Goal: Information Seeking & Learning: Learn about a topic

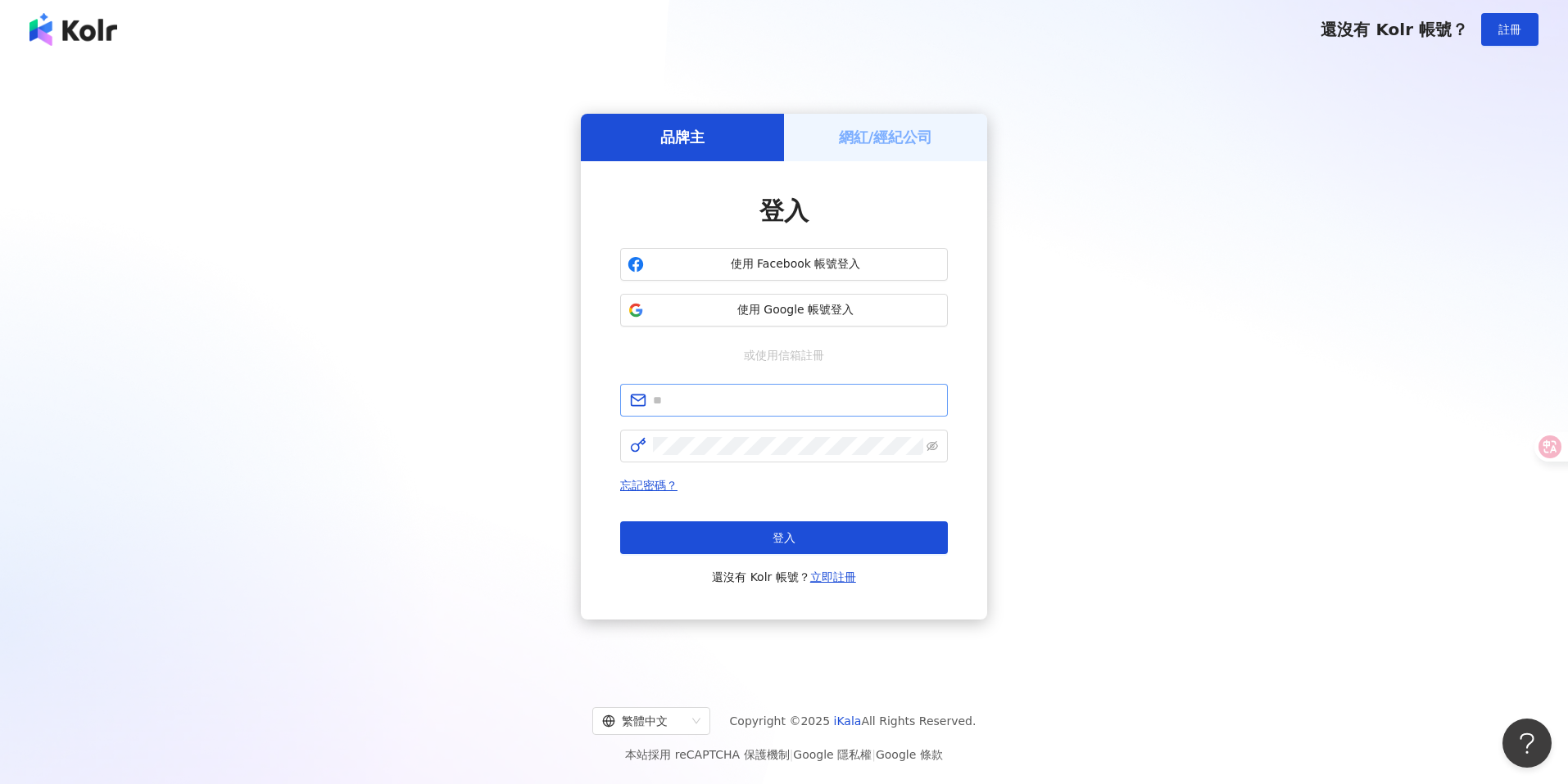
click at [722, 389] on span at bounding box center [784, 400] width 328 height 33
type input "**********"
click at [747, 533] on button "登入" at bounding box center [784, 538] width 328 height 33
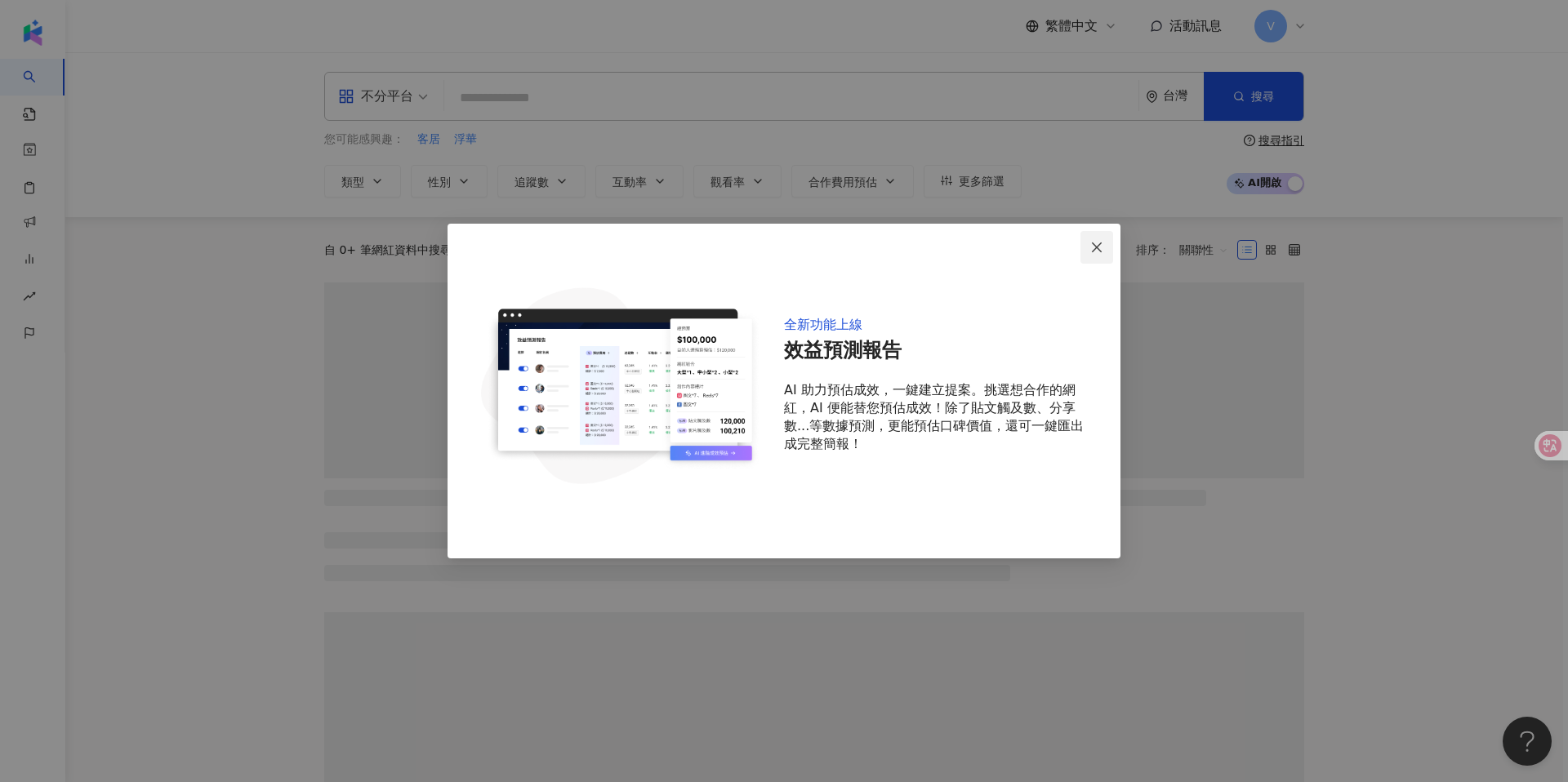
click at [1105, 248] on span "Close" at bounding box center [1097, 247] width 33 height 13
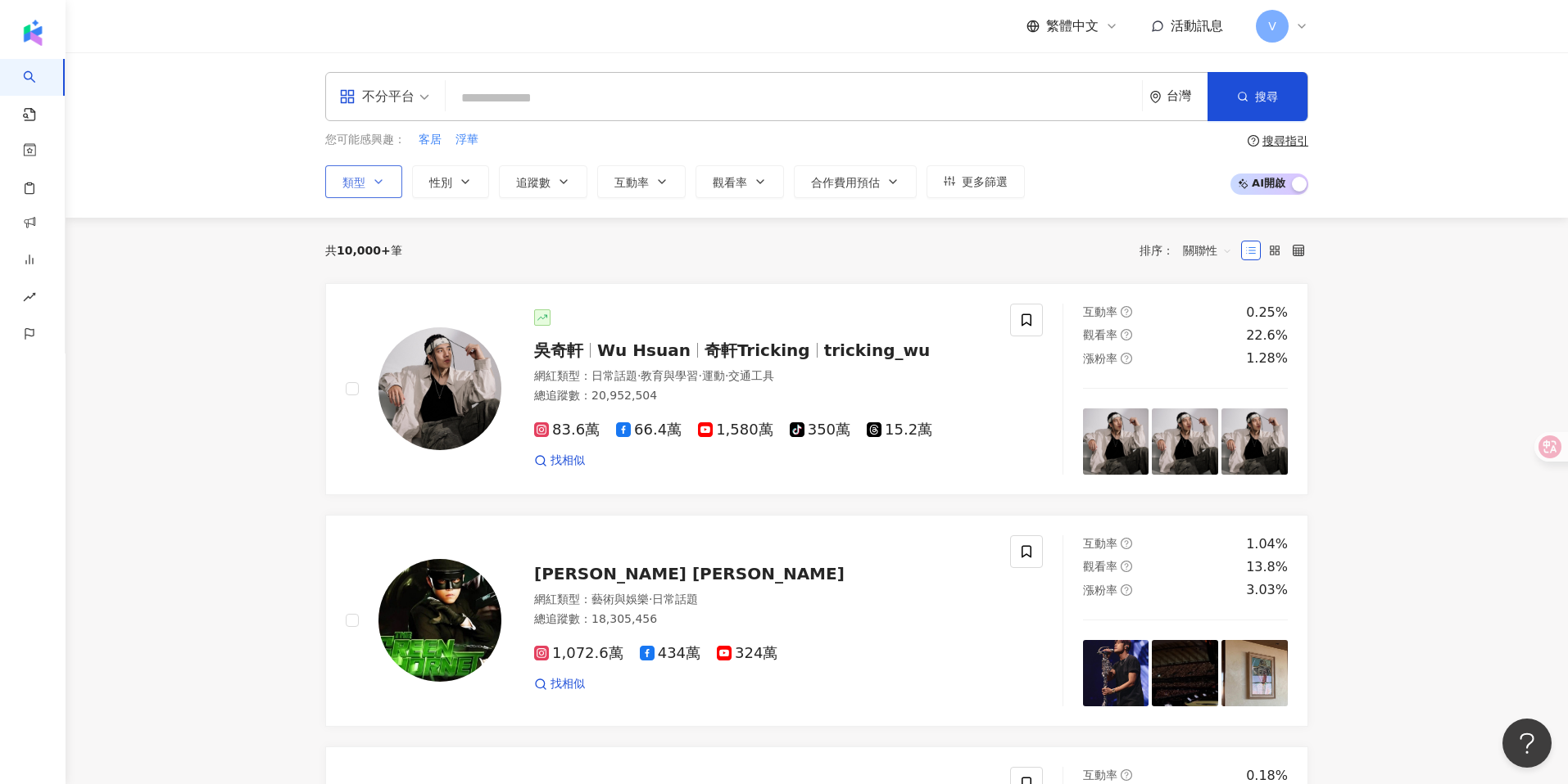
click at [366, 177] on button "類型" at bounding box center [364, 182] width 77 height 33
click at [409, 100] on div "不分平台" at bounding box center [377, 97] width 75 height 26
drag, startPoint x: 1202, startPoint y: 106, endPoint x: 1177, endPoint y: 106, distance: 25.0
click at [1195, 107] on div "台灣" at bounding box center [1178, 97] width 58 height 48
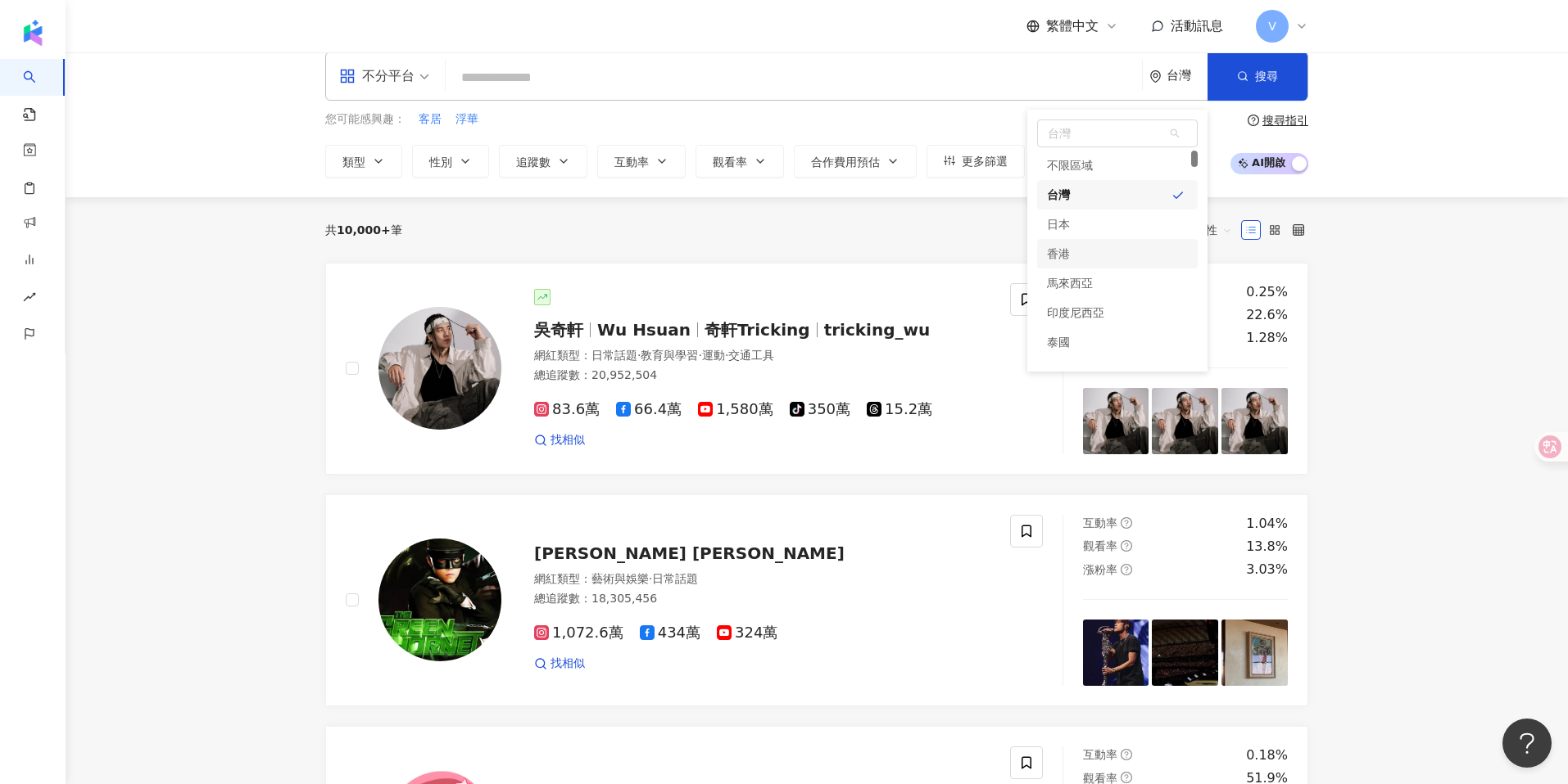
scroll to position [33, 0]
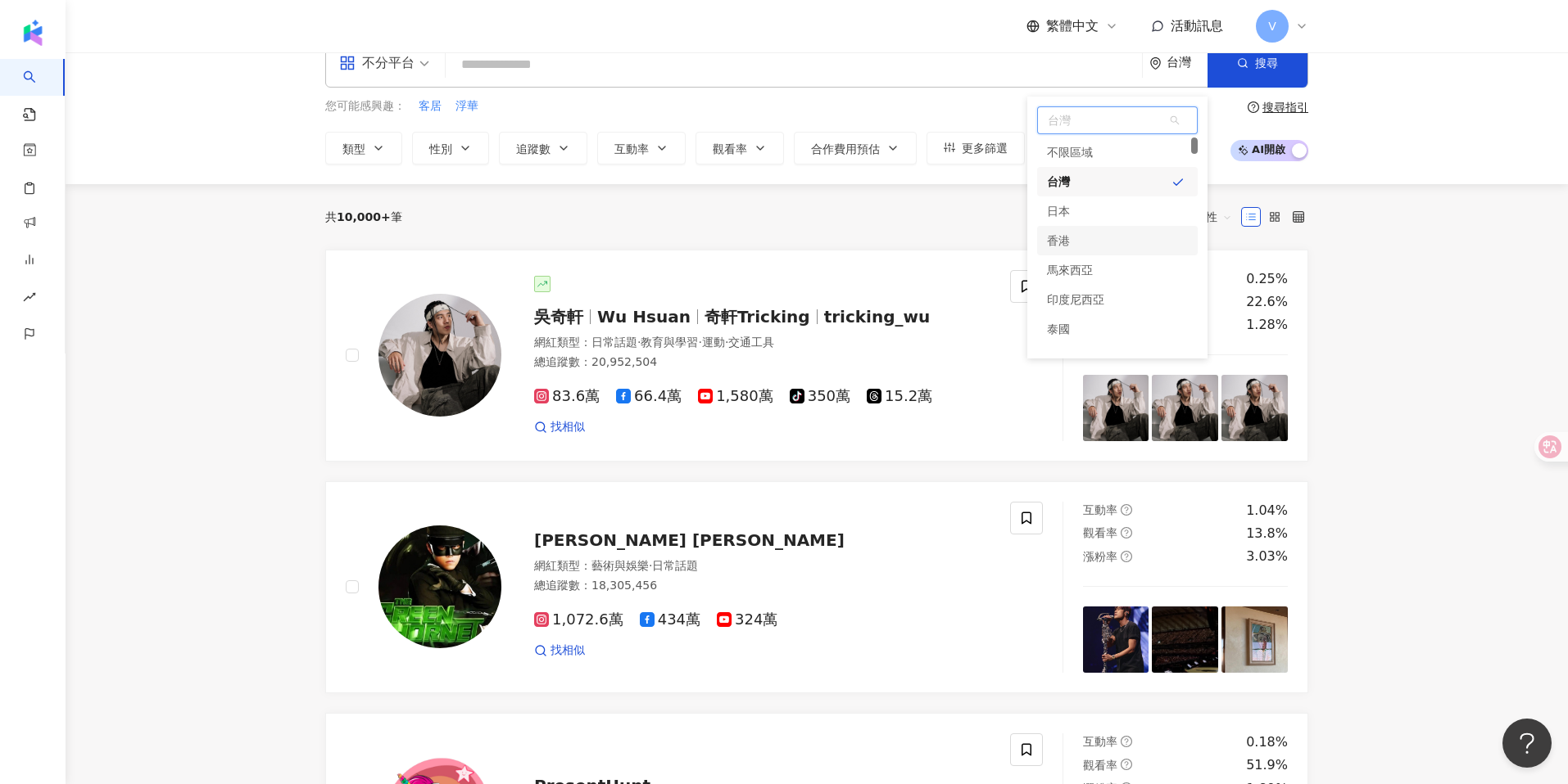
click at [1062, 248] on div "香港" at bounding box center [1058, 241] width 23 height 29
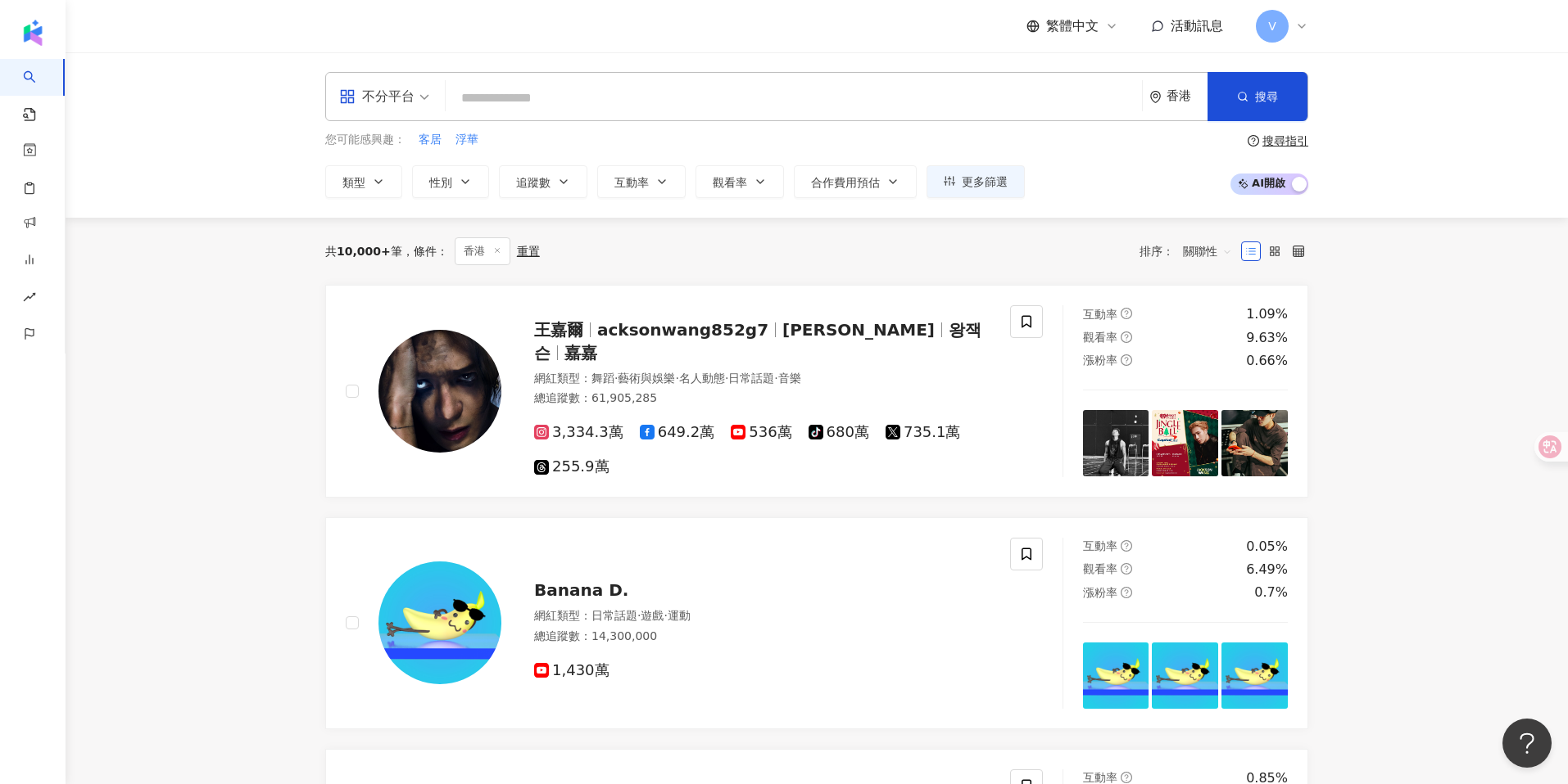
click at [696, 104] on input "search" at bounding box center [794, 98] width 683 height 31
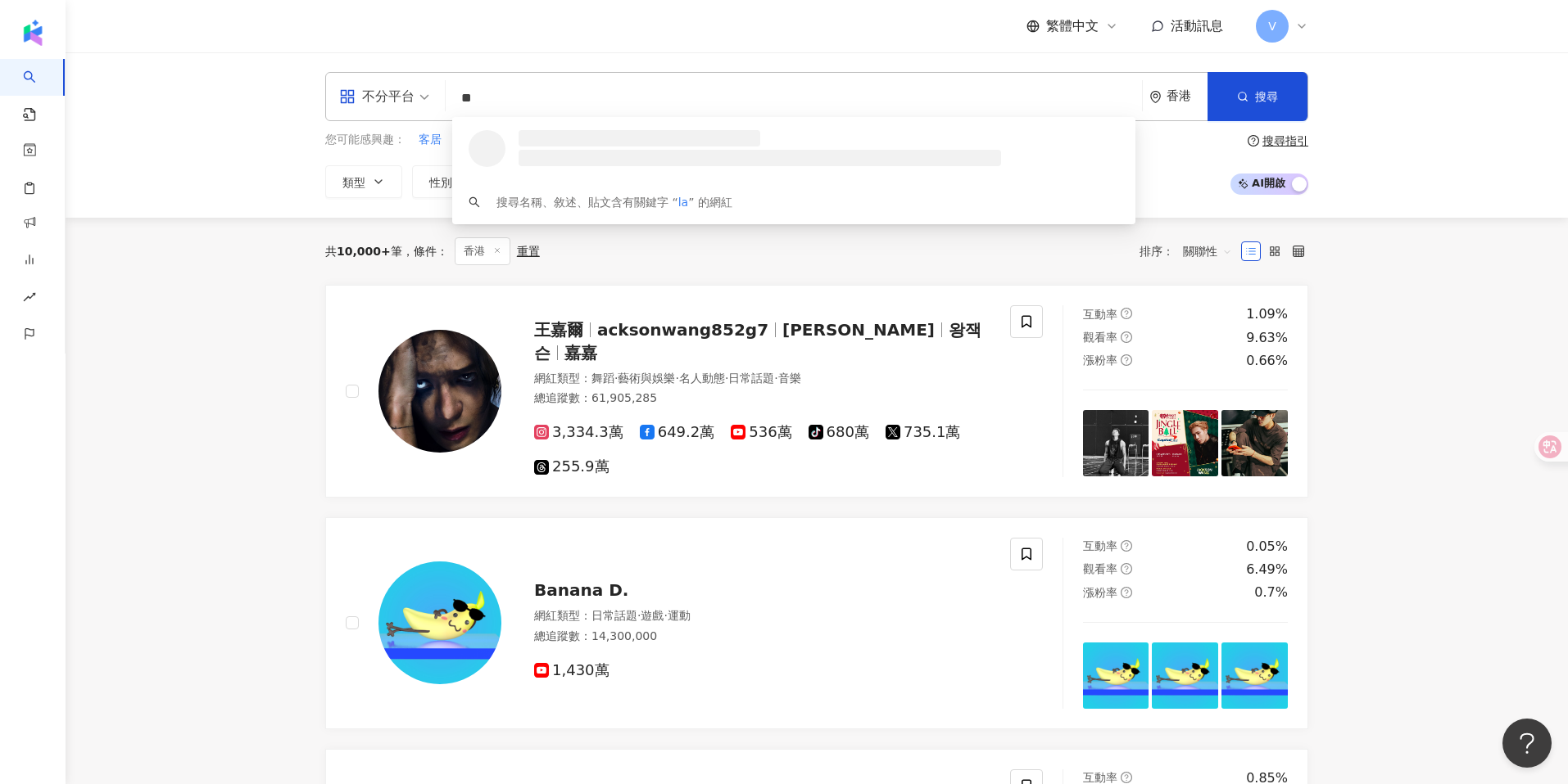
type input "*"
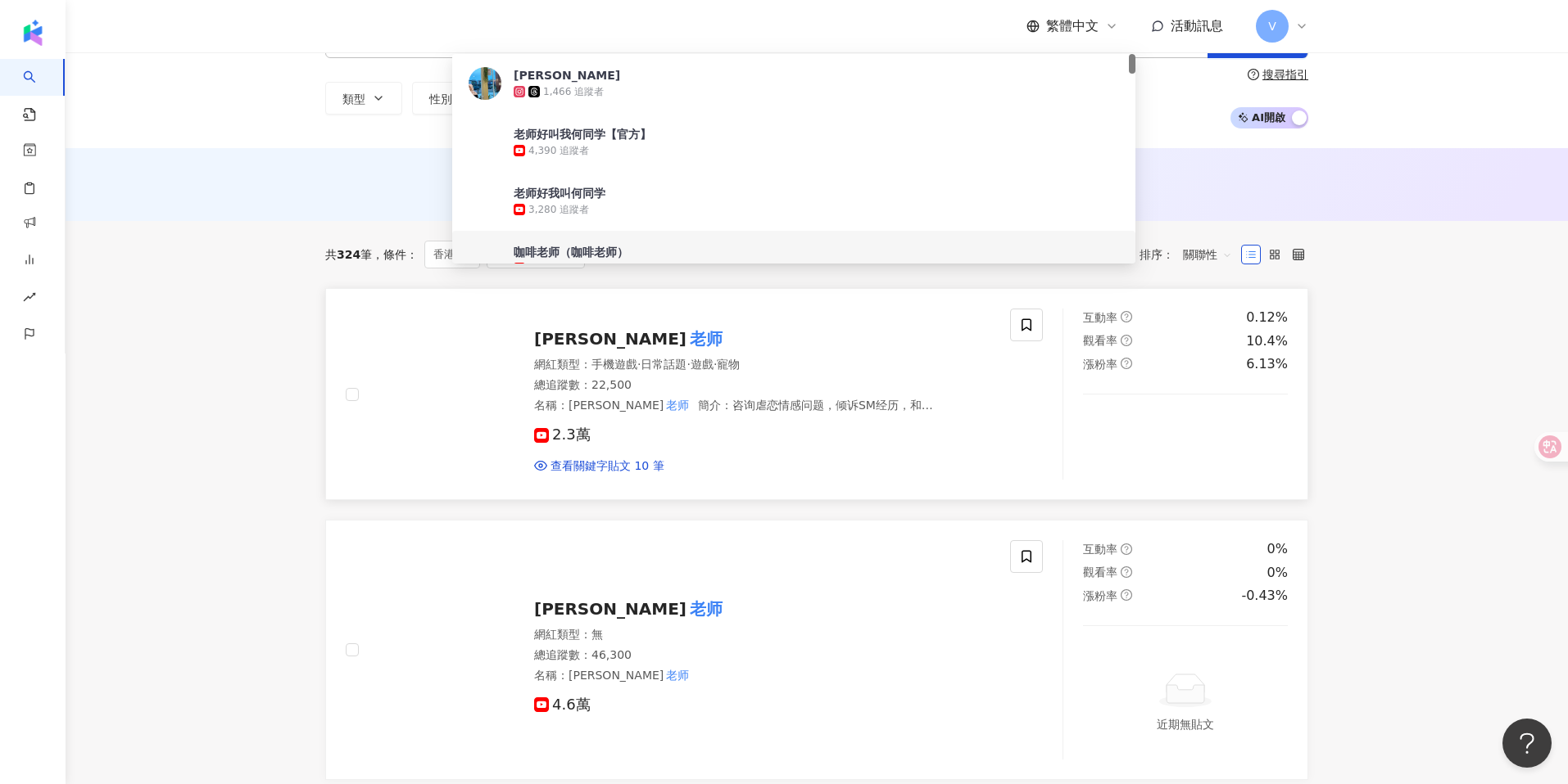
scroll to position [65, 0]
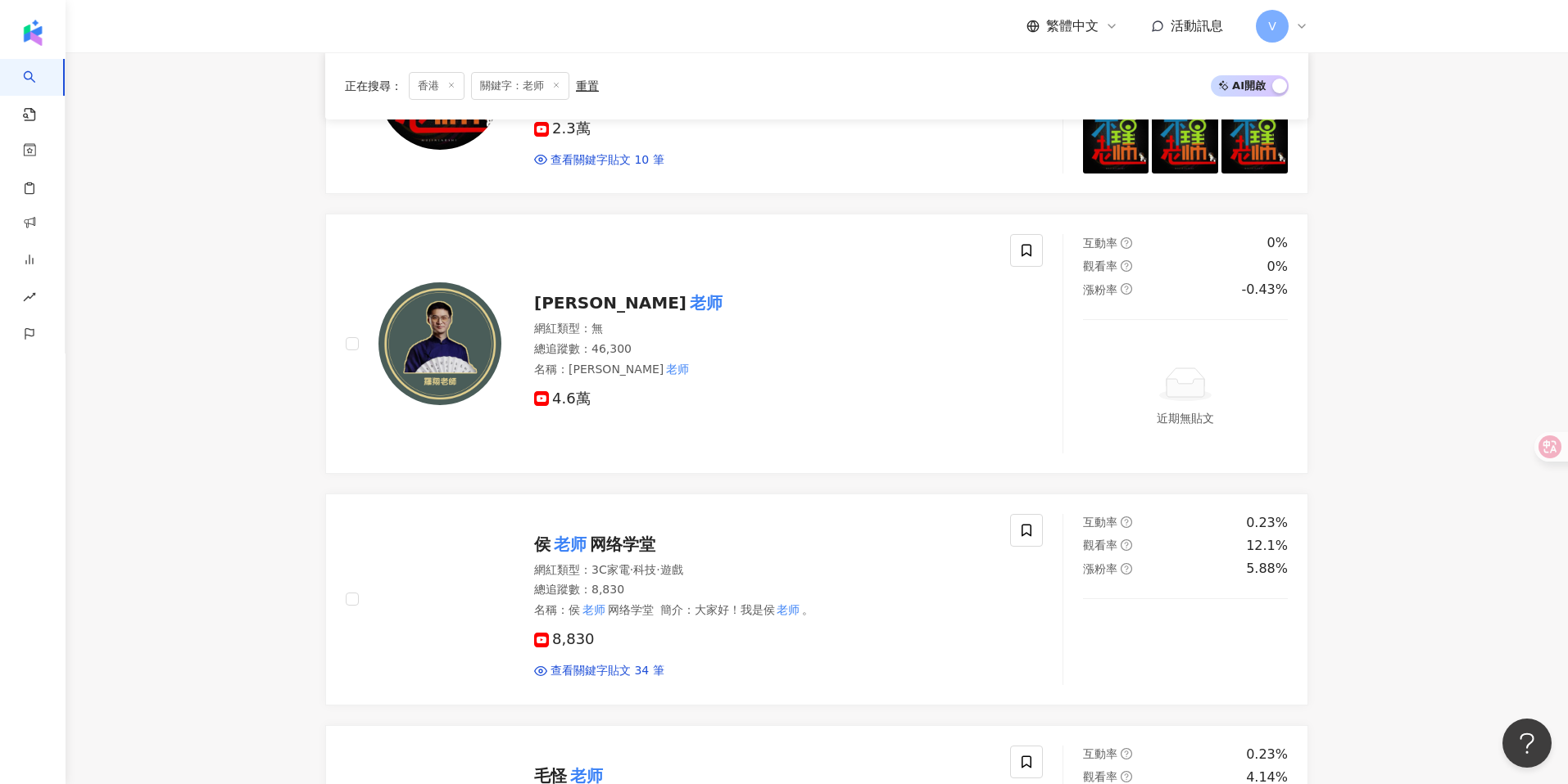
scroll to position [0, 0]
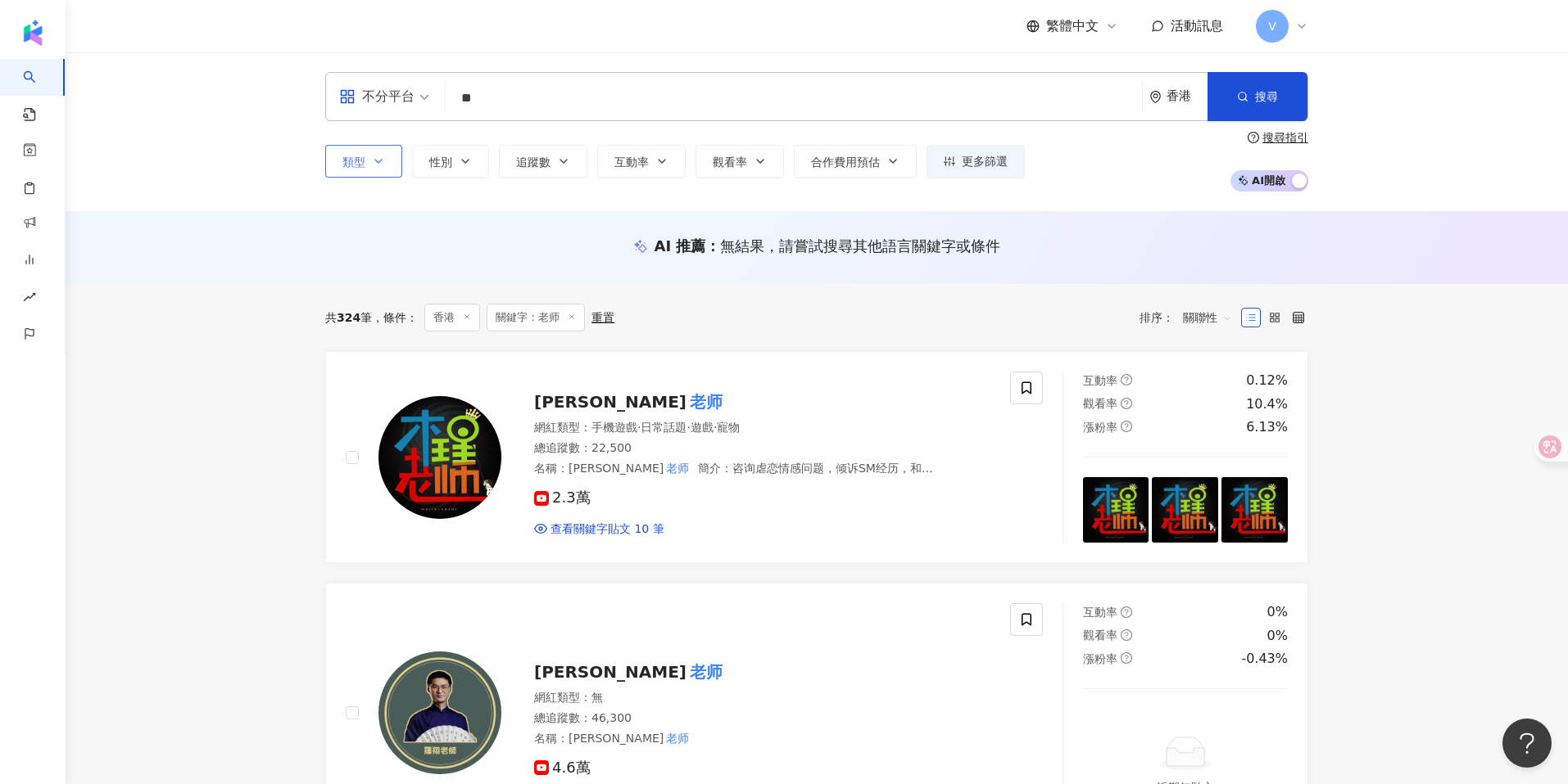
click at [354, 167] on span "類型" at bounding box center [354, 162] width 23 height 13
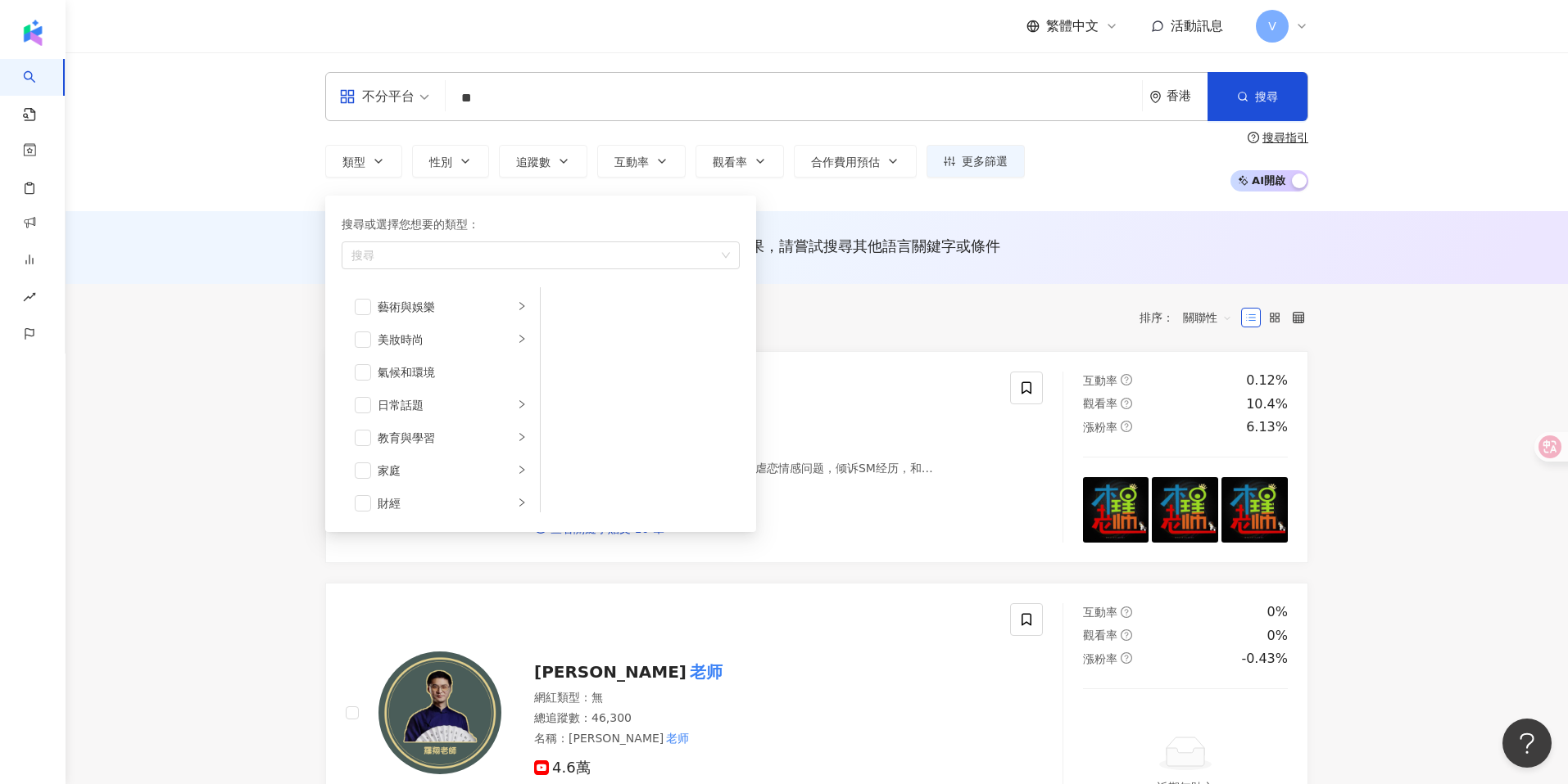
click at [378, 88] on div "不分平台" at bounding box center [377, 97] width 75 height 26
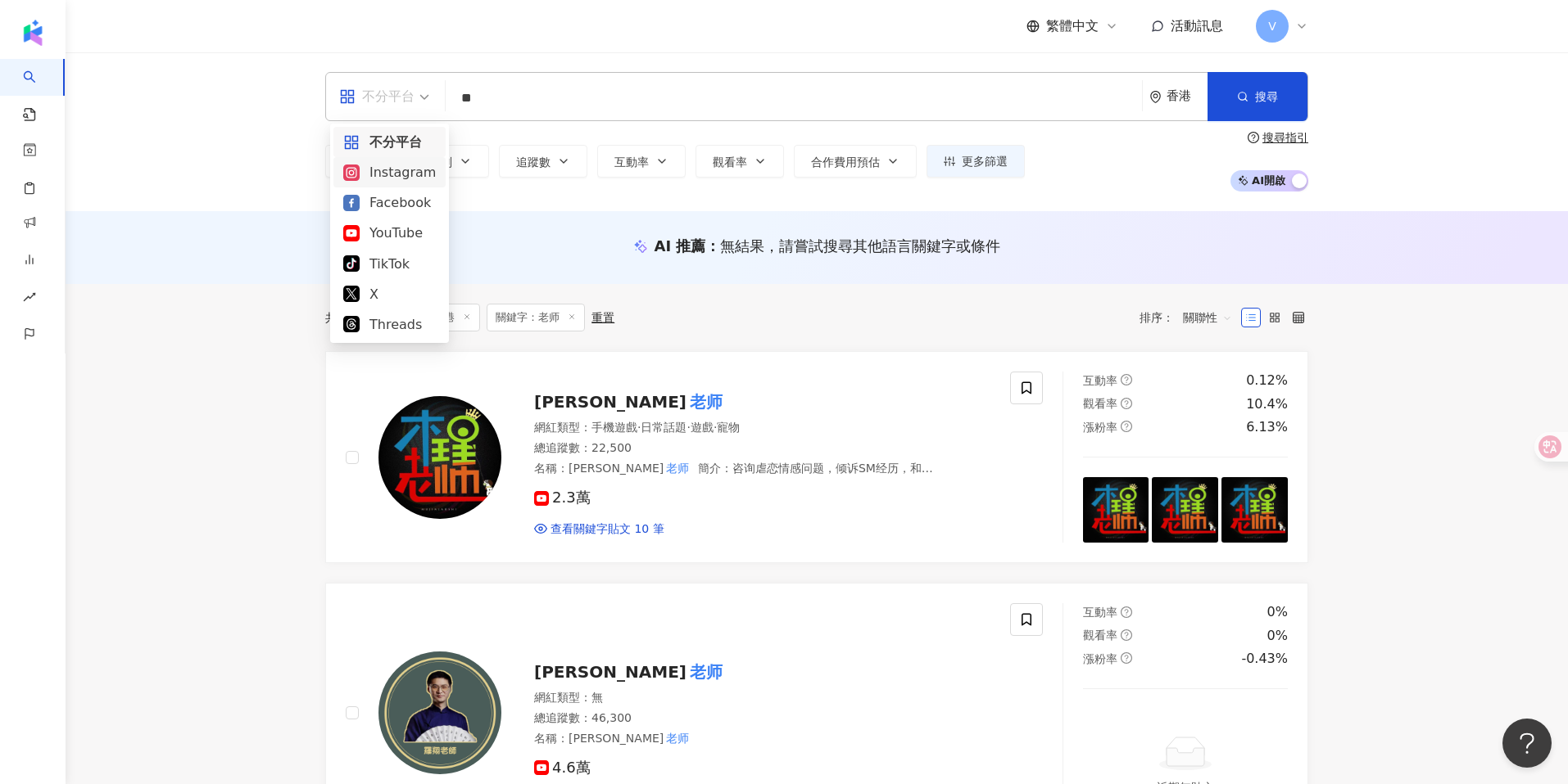
click at [389, 167] on div "Instagram" at bounding box center [389, 172] width 93 height 20
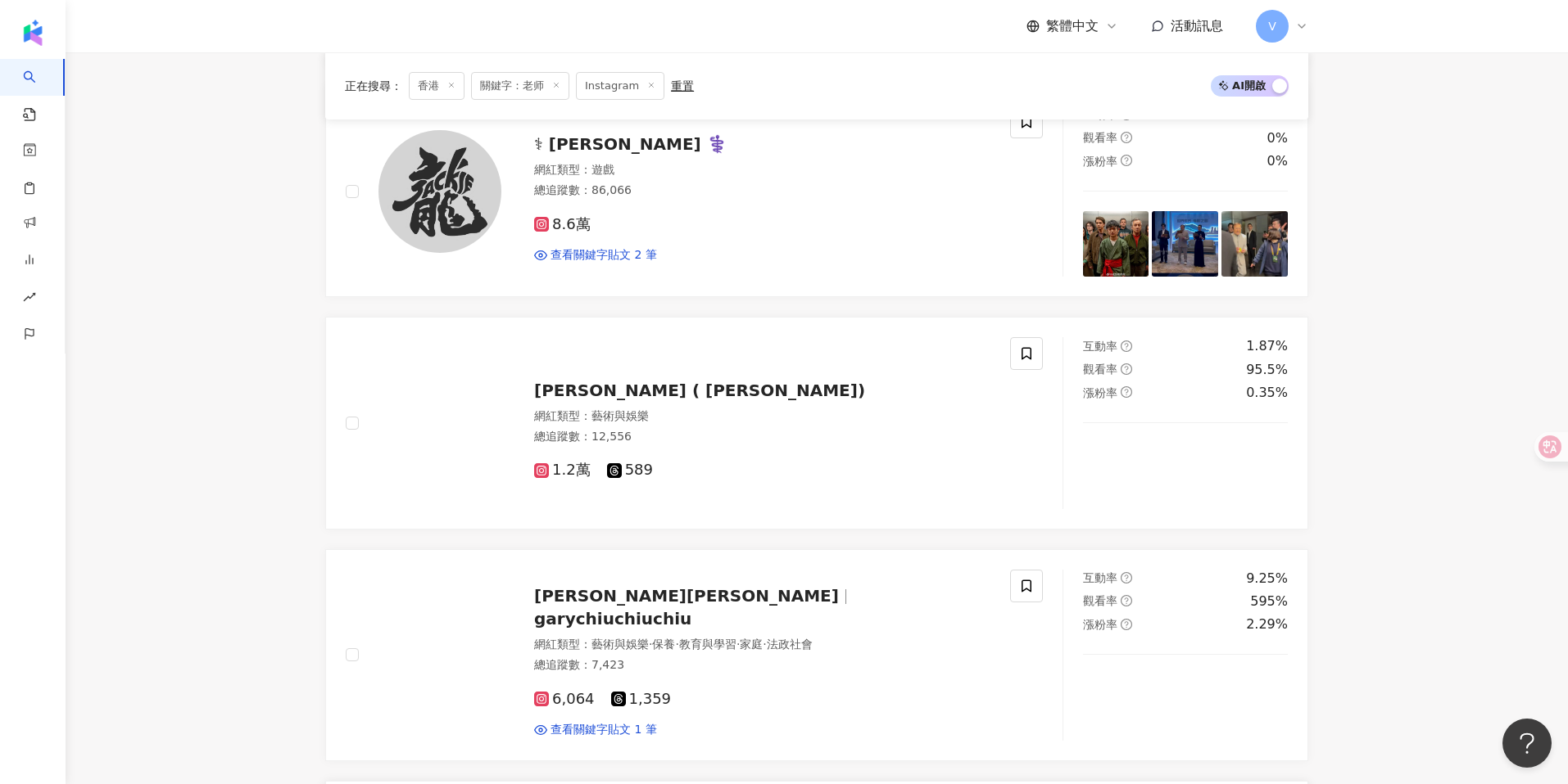
scroll to position [973, 0]
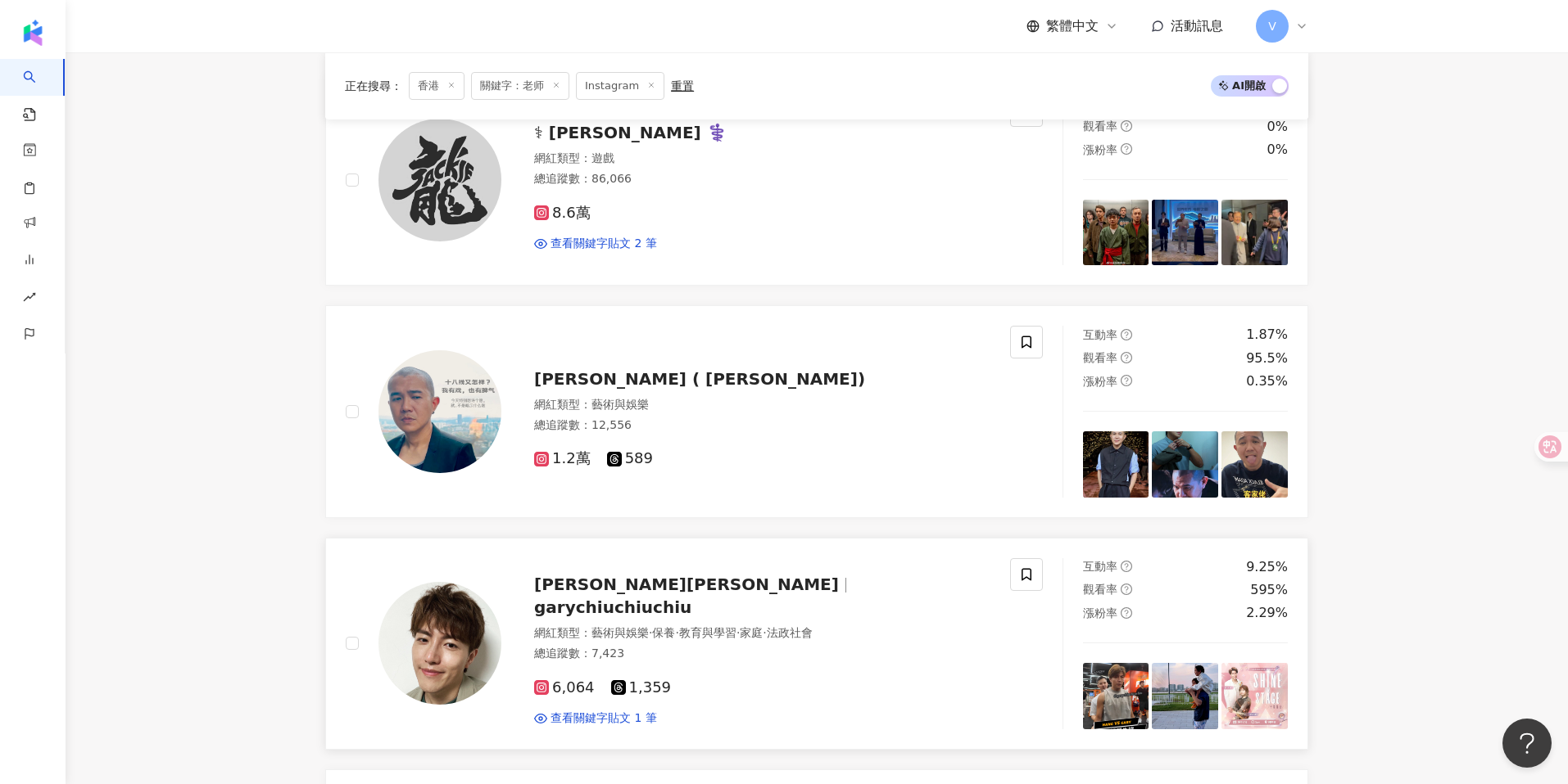
click at [681, 598] on span "garychiuchiuchiu" at bounding box center [612, 607] width 157 height 19
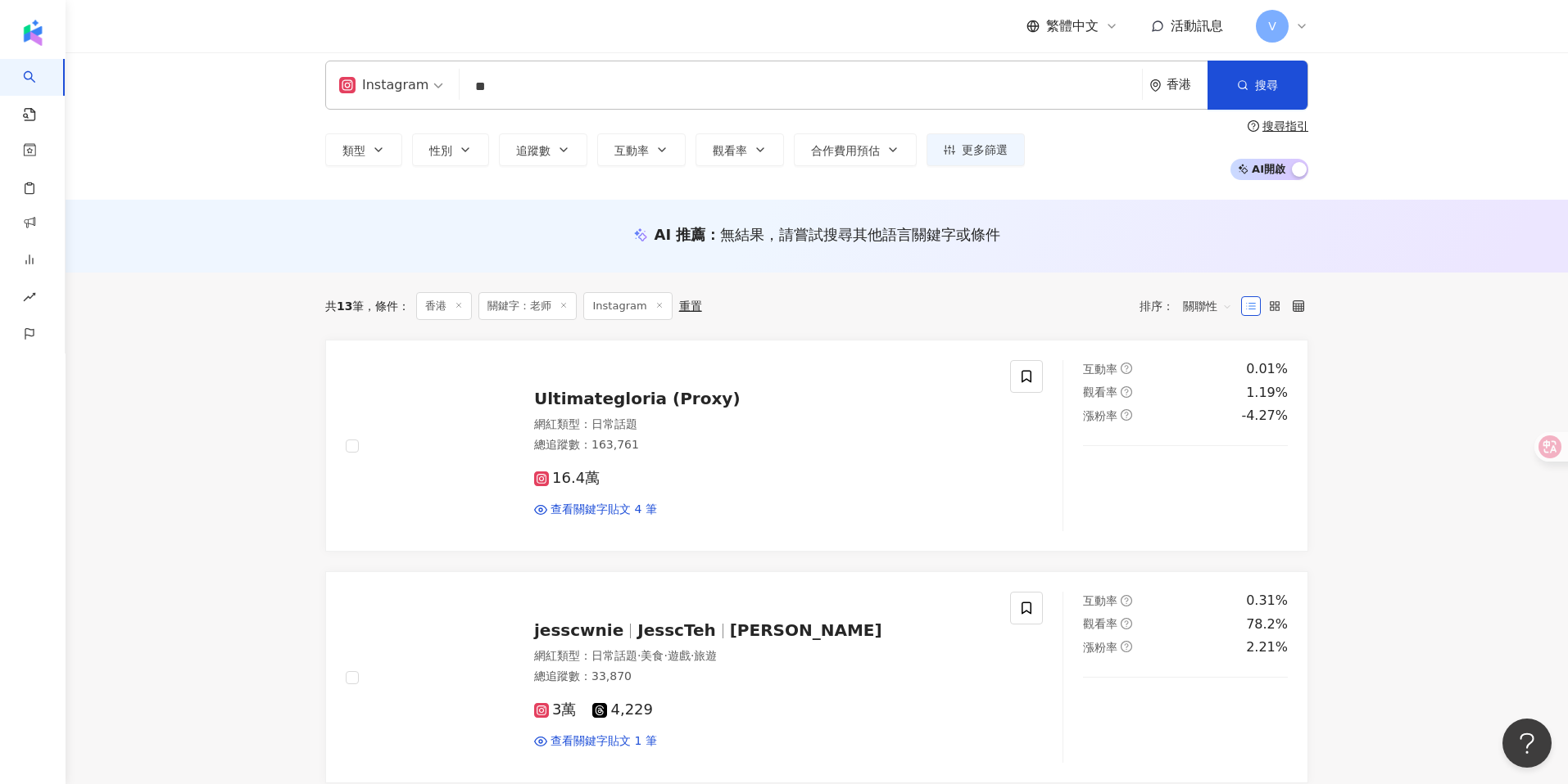
scroll to position [0, 0]
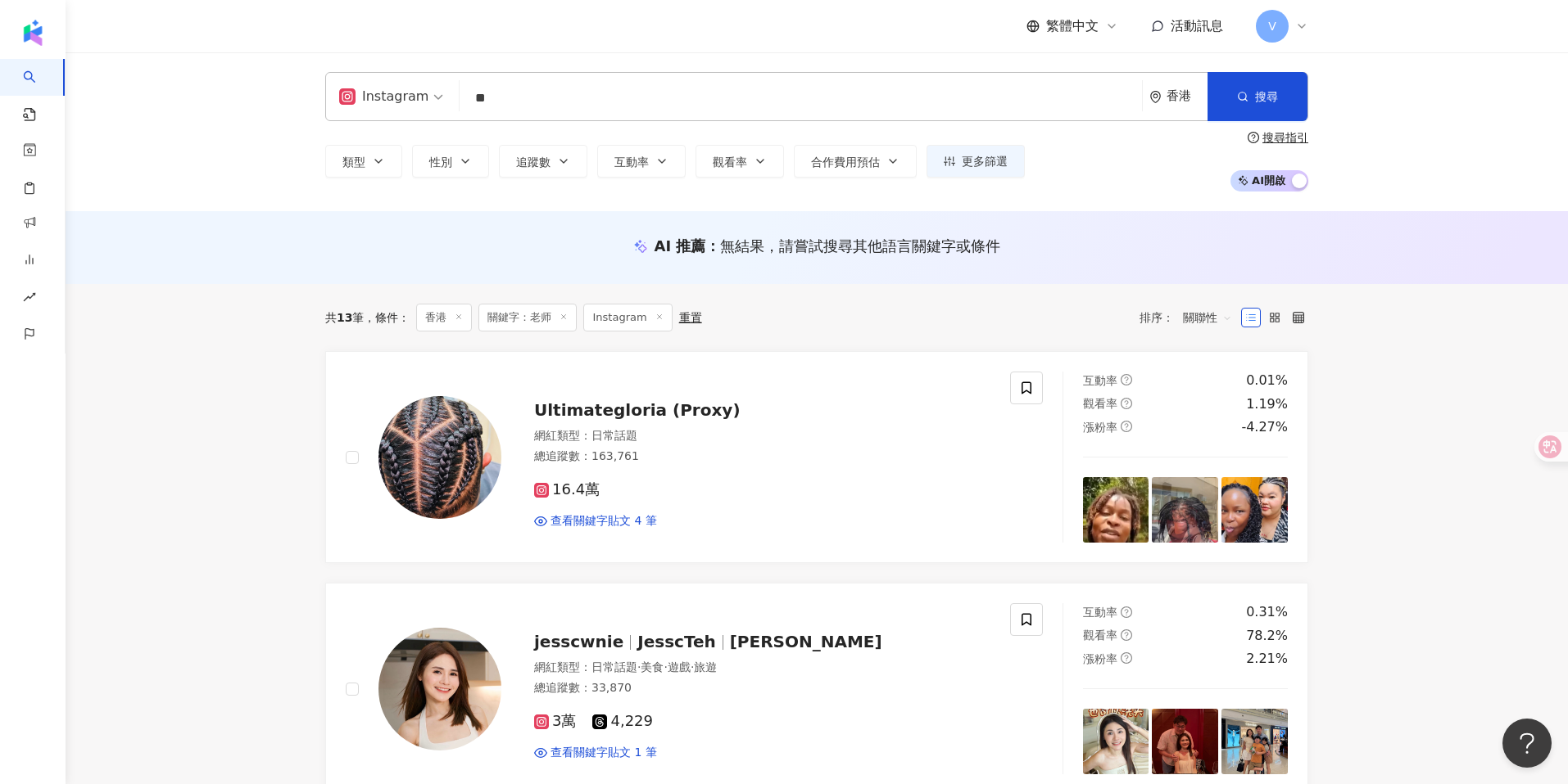
click at [558, 115] on div "Instagram ** 香港 搜尋 2ce02111-0bb6-4c9e-a973-a20c96f6013d 84744978-59a3-4a49-862d…" at bounding box center [817, 96] width 983 height 49
click at [554, 103] on input "**" at bounding box center [800, 98] width 669 height 31
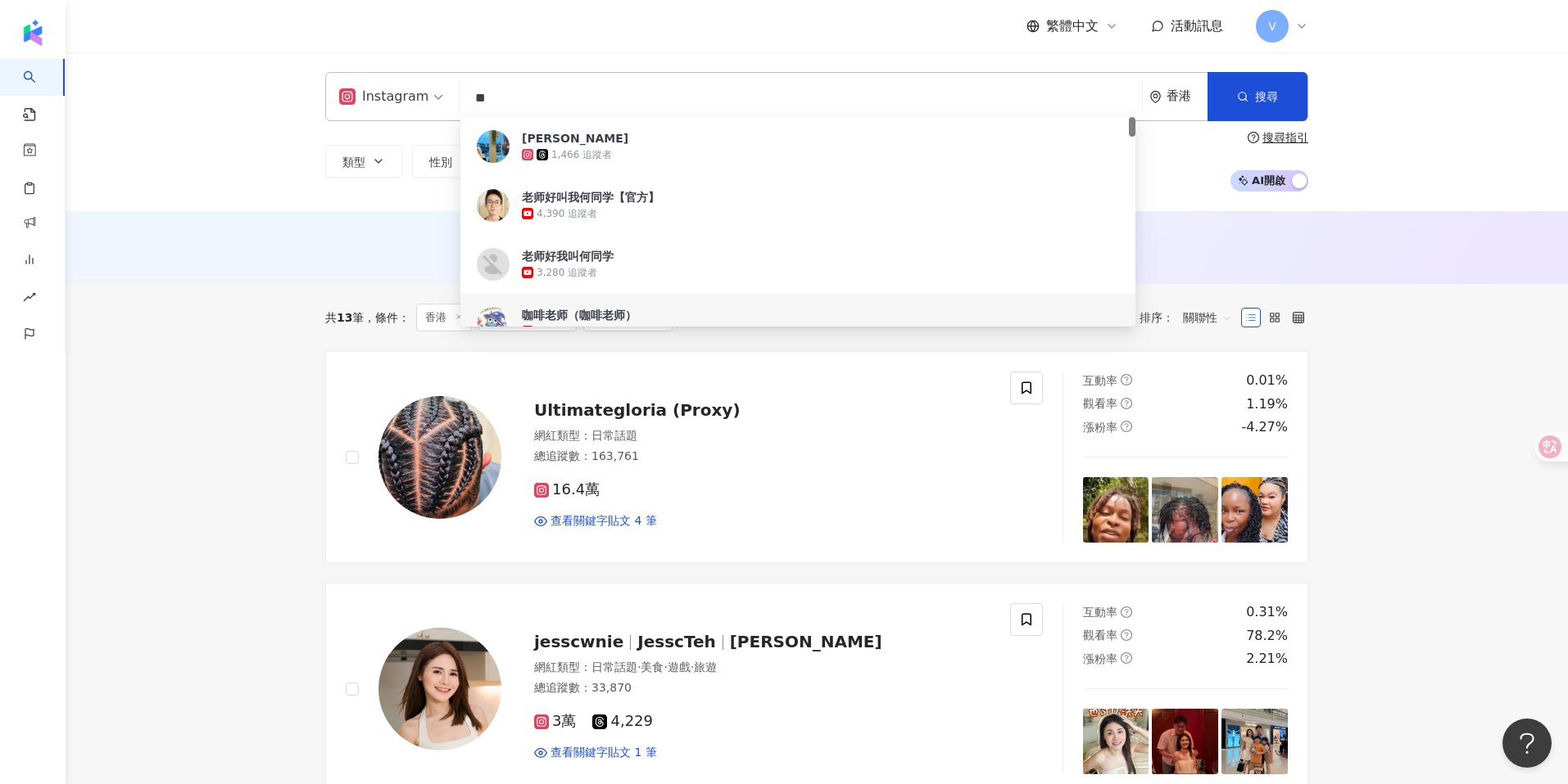
type input "*"
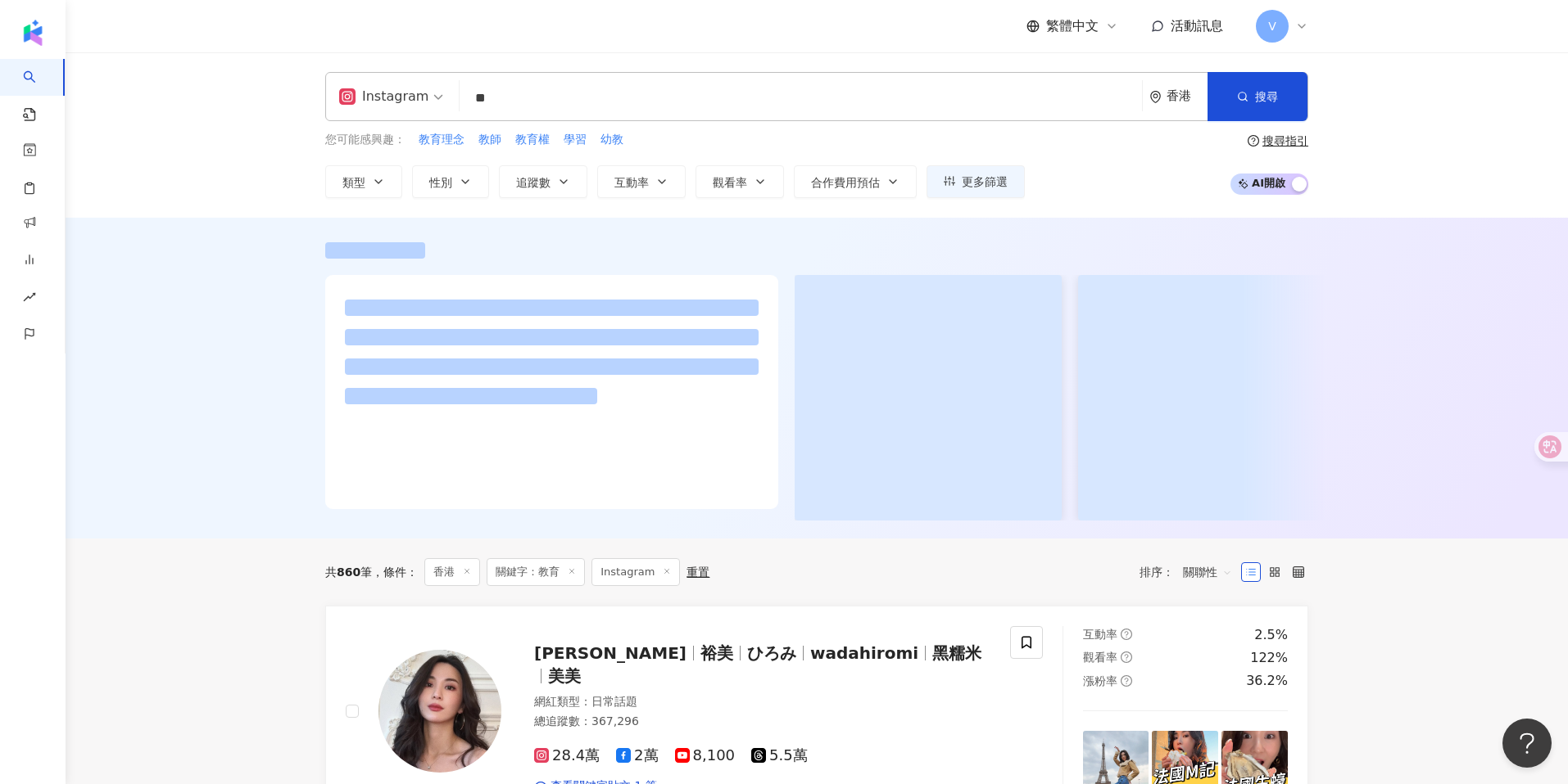
click at [1172, 161] on div "您可能感興趣： 教育理念 教師 教育權 學習 幼教 類型 性別 追蹤數 互動率 觀看率 合作費用預估 更多篩選 搜尋指引 AI 開啟 AI 關閉" at bounding box center [817, 164] width 983 height 67
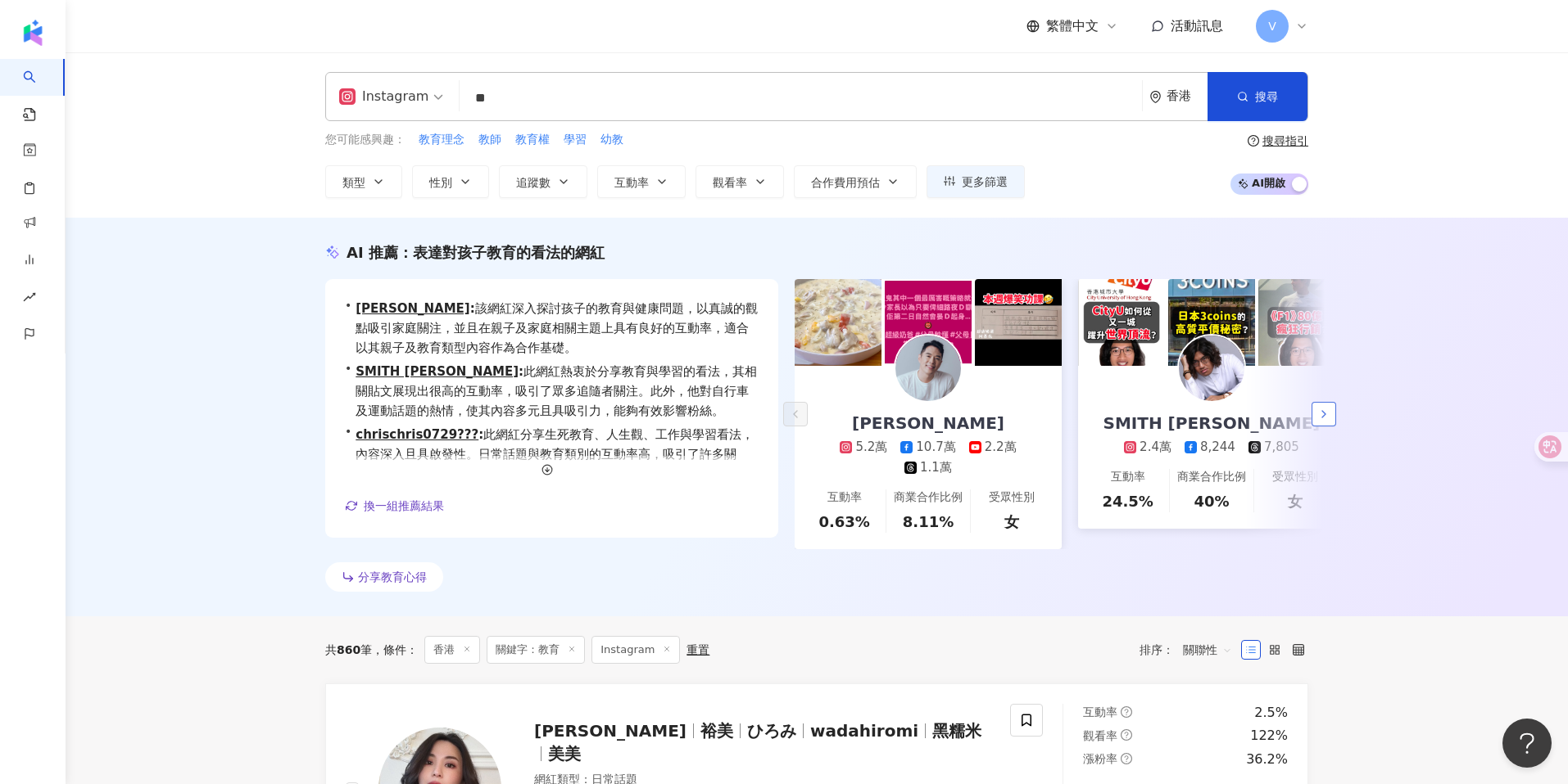
drag, startPoint x: 1324, startPoint y: 406, endPoint x: 1312, endPoint y: 402, distance: 12.6
click at [1324, 406] on button "button" at bounding box center [1324, 414] width 25 height 25
click at [501, 135] on span "教師" at bounding box center [490, 140] width 23 height 17
type input "**"
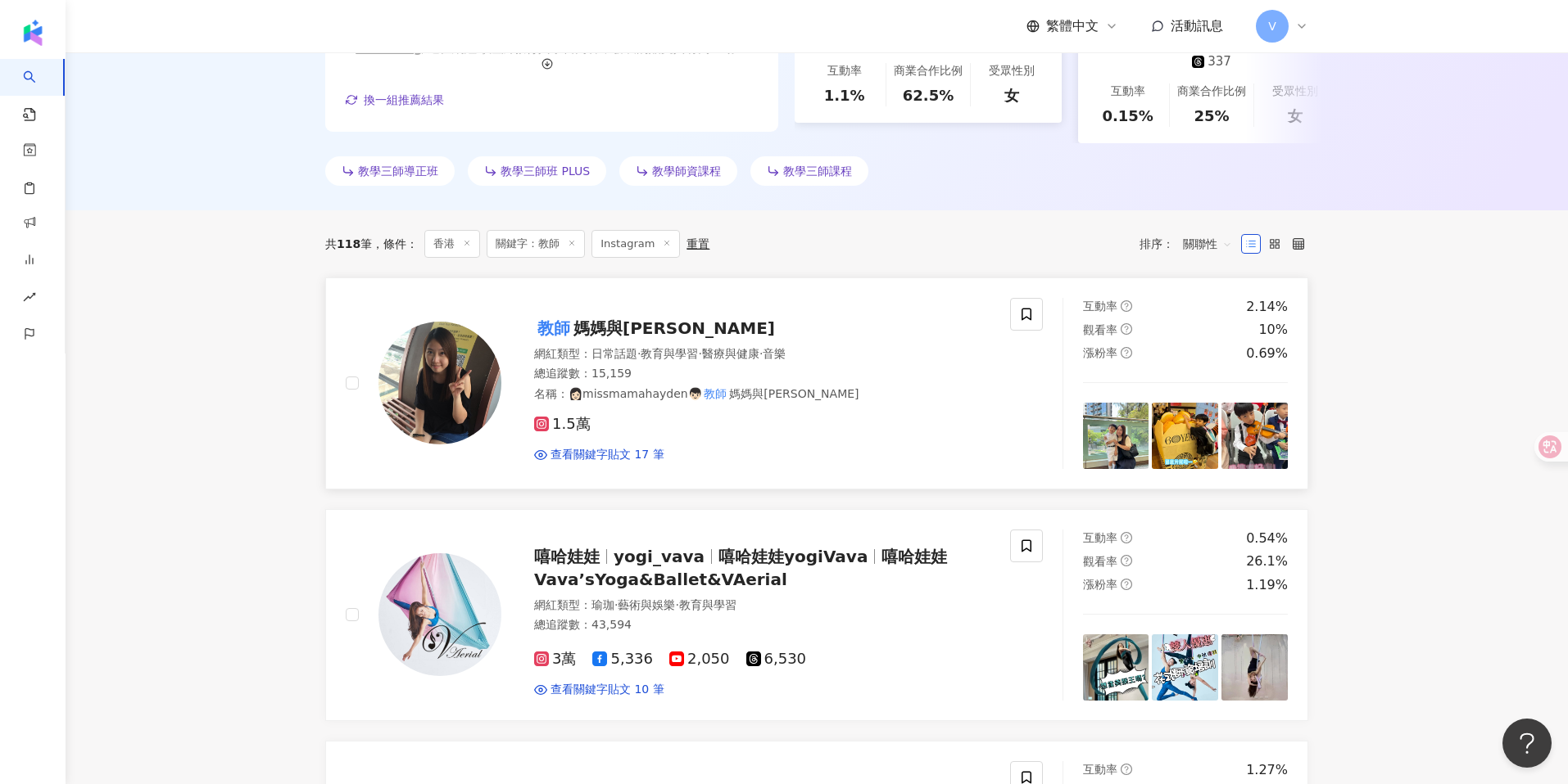
scroll to position [401, 0]
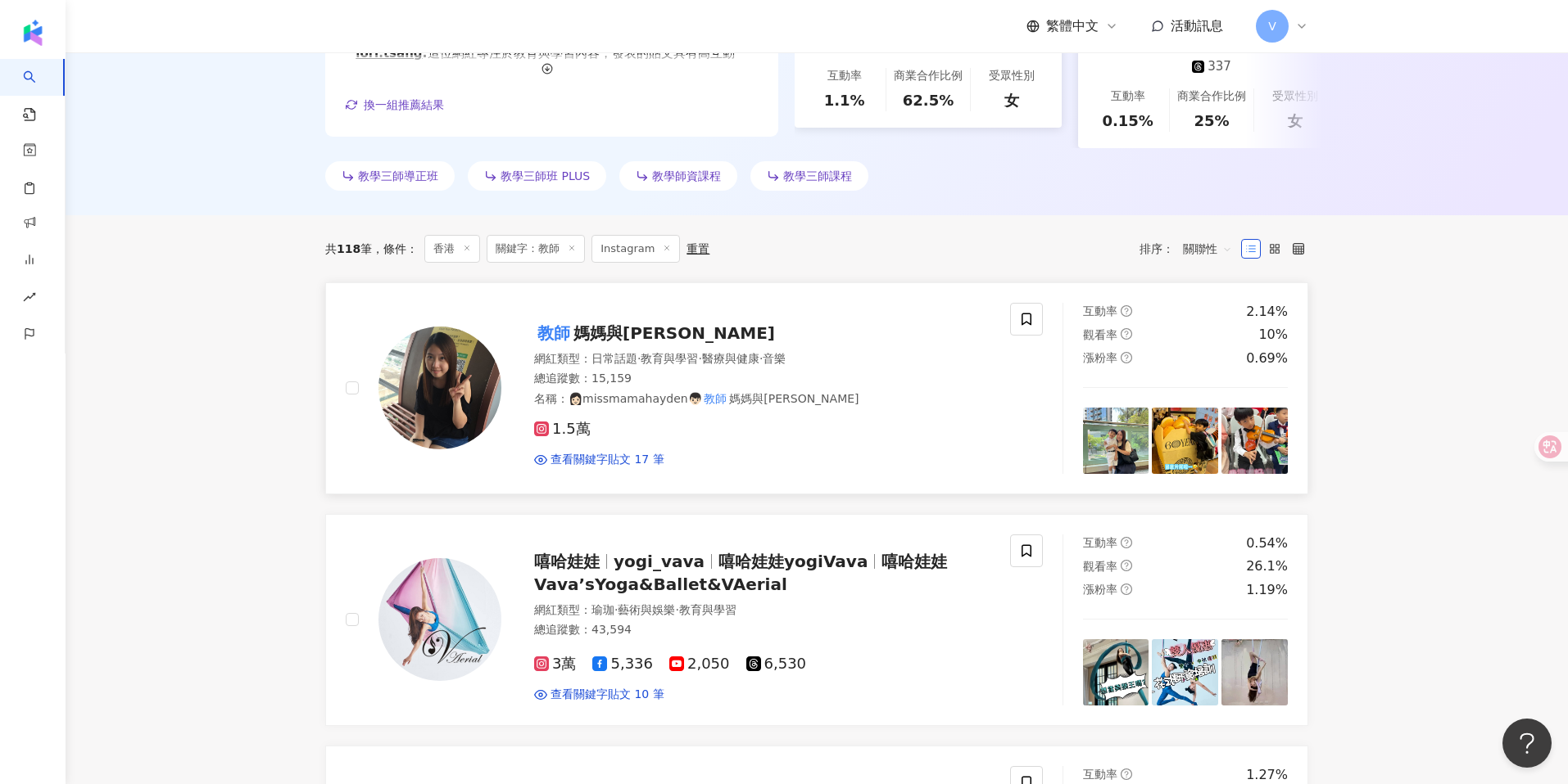
click at [627, 282] on link "教師 媽媽與Hayden 網紅類型 ： 日常話題 · 教育與學習 · 醫療與健康 · 音樂 總追蹤數 ： 15,159 名稱 ： 👩🏻missmamahayd…" at bounding box center [817, 388] width 983 height 212
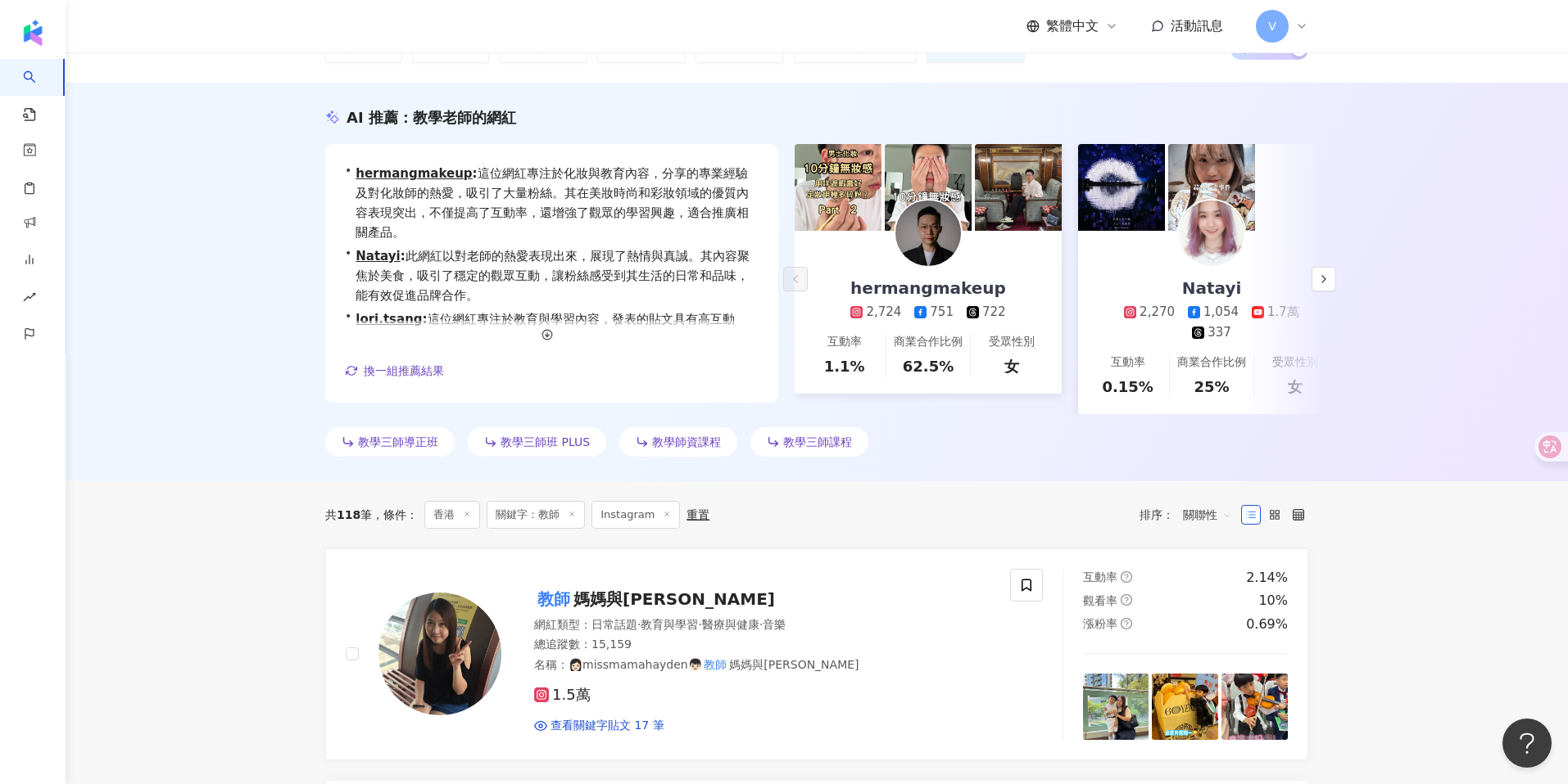
scroll to position [0, 0]
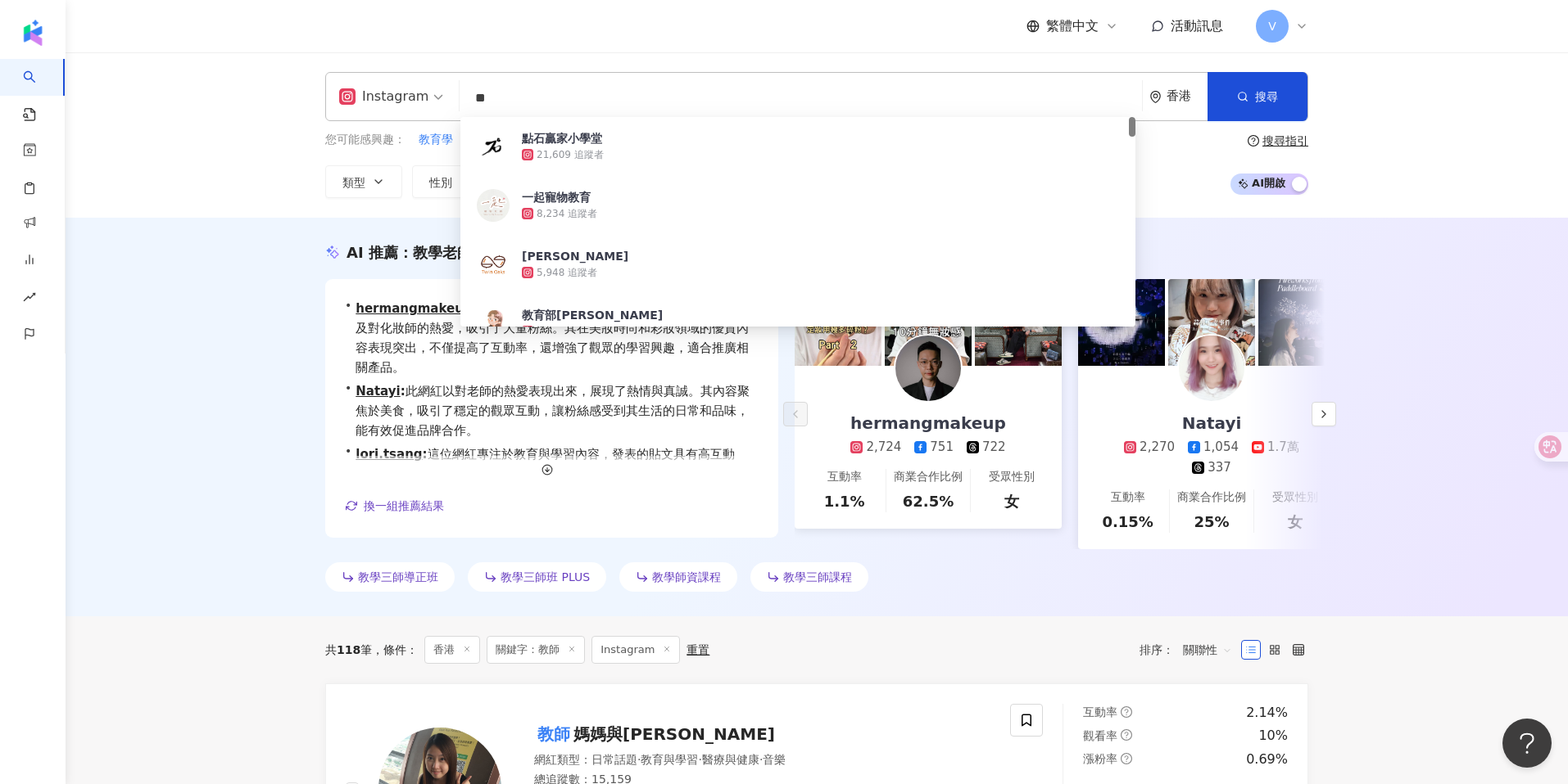
drag, startPoint x: 515, startPoint y: 94, endPoint x: 452, endPoint y: 99, distance: 63.2
click at [452, 99] on div "Instagram ** 香港 搜尋 9f94dd1d-7692-4f1d-9c8c-03571eb02191 點石贏家小學堂 21,609 追蹤者 一起寵物…" at bounding box center [817, 96] width 983 height 49
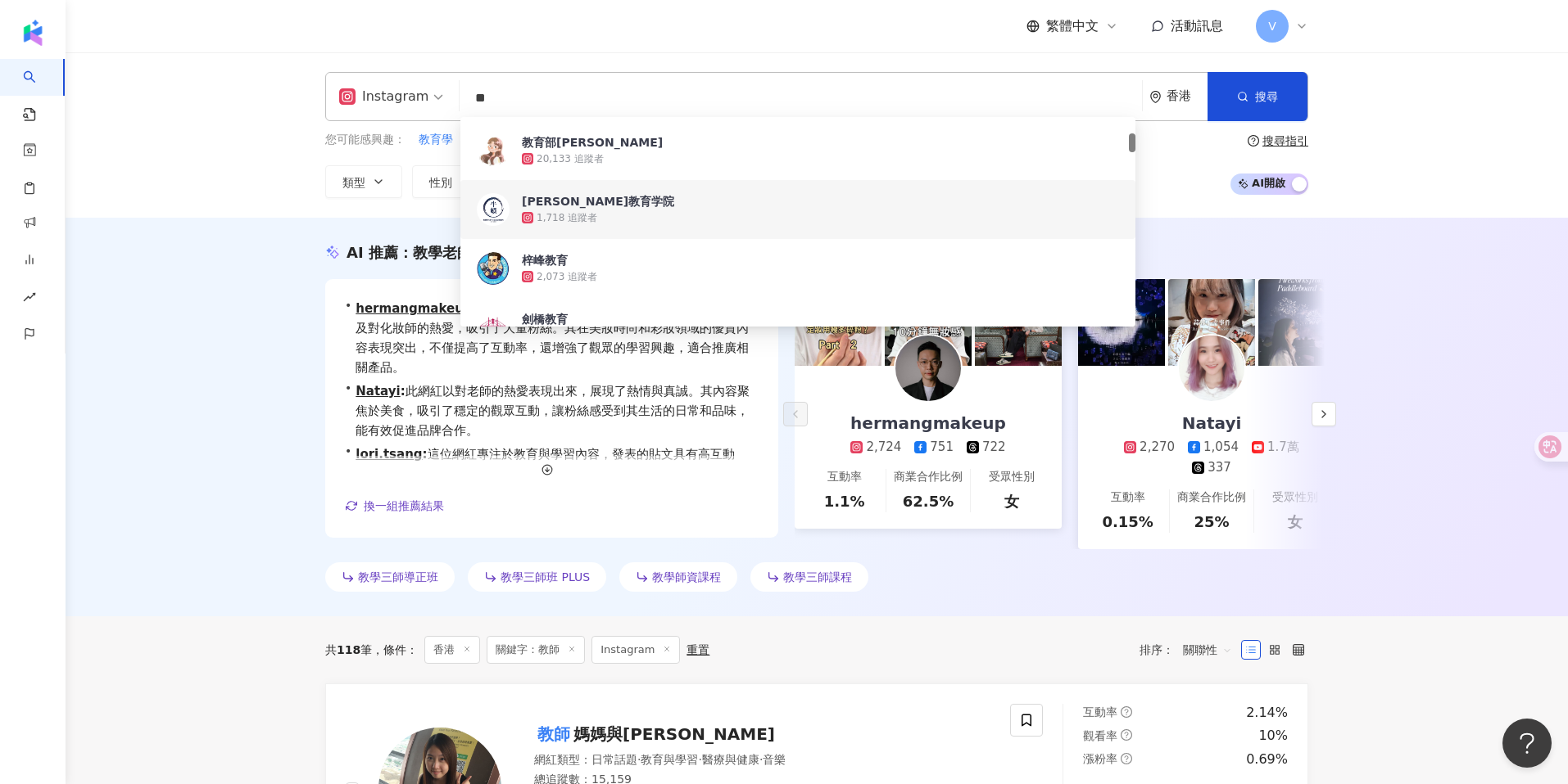
scroll to position [164, 0]
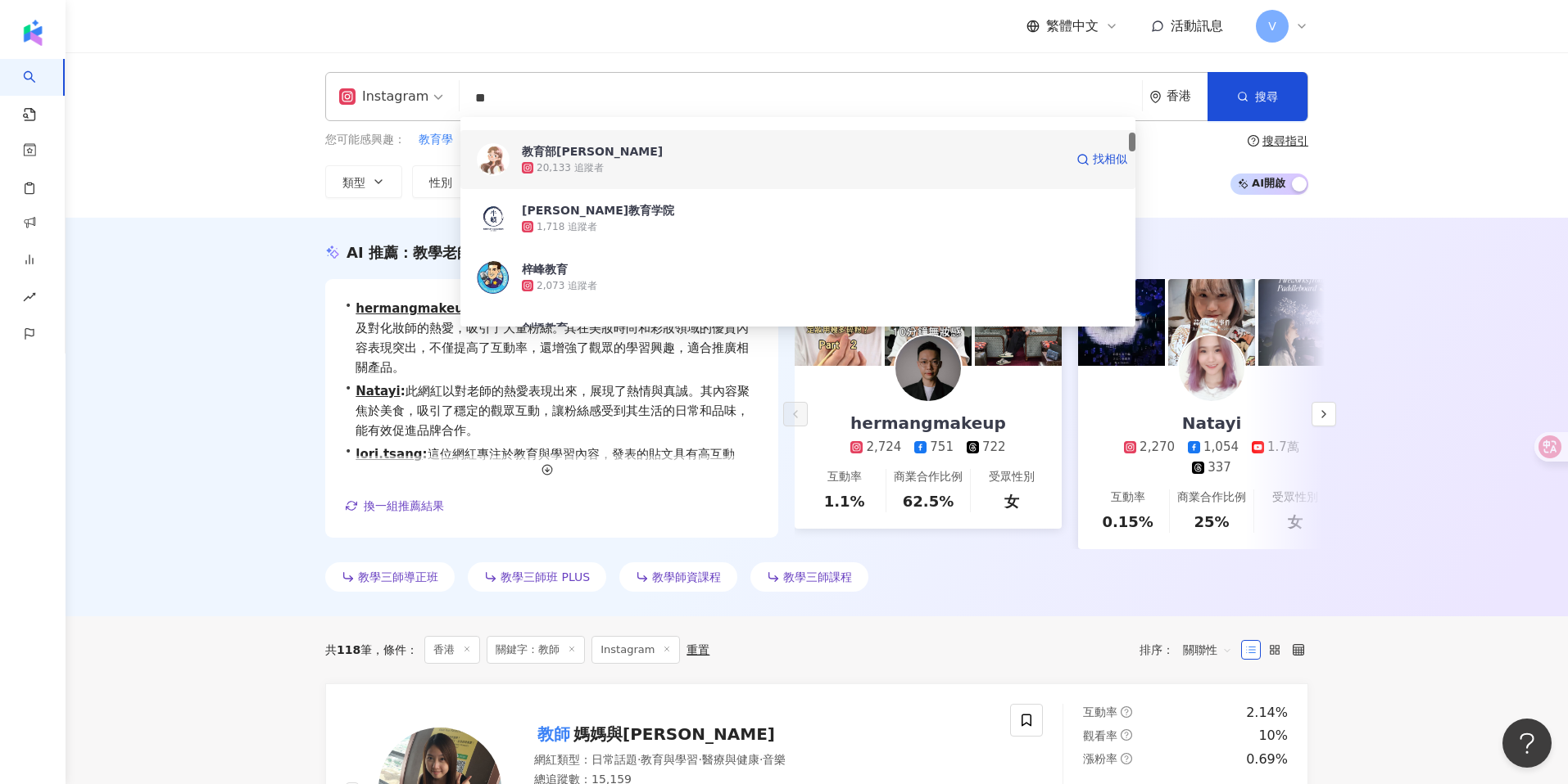
click at [621, 172] on div "20,133 追蹤者" at bounding box center [793, 168] width 542 height 17
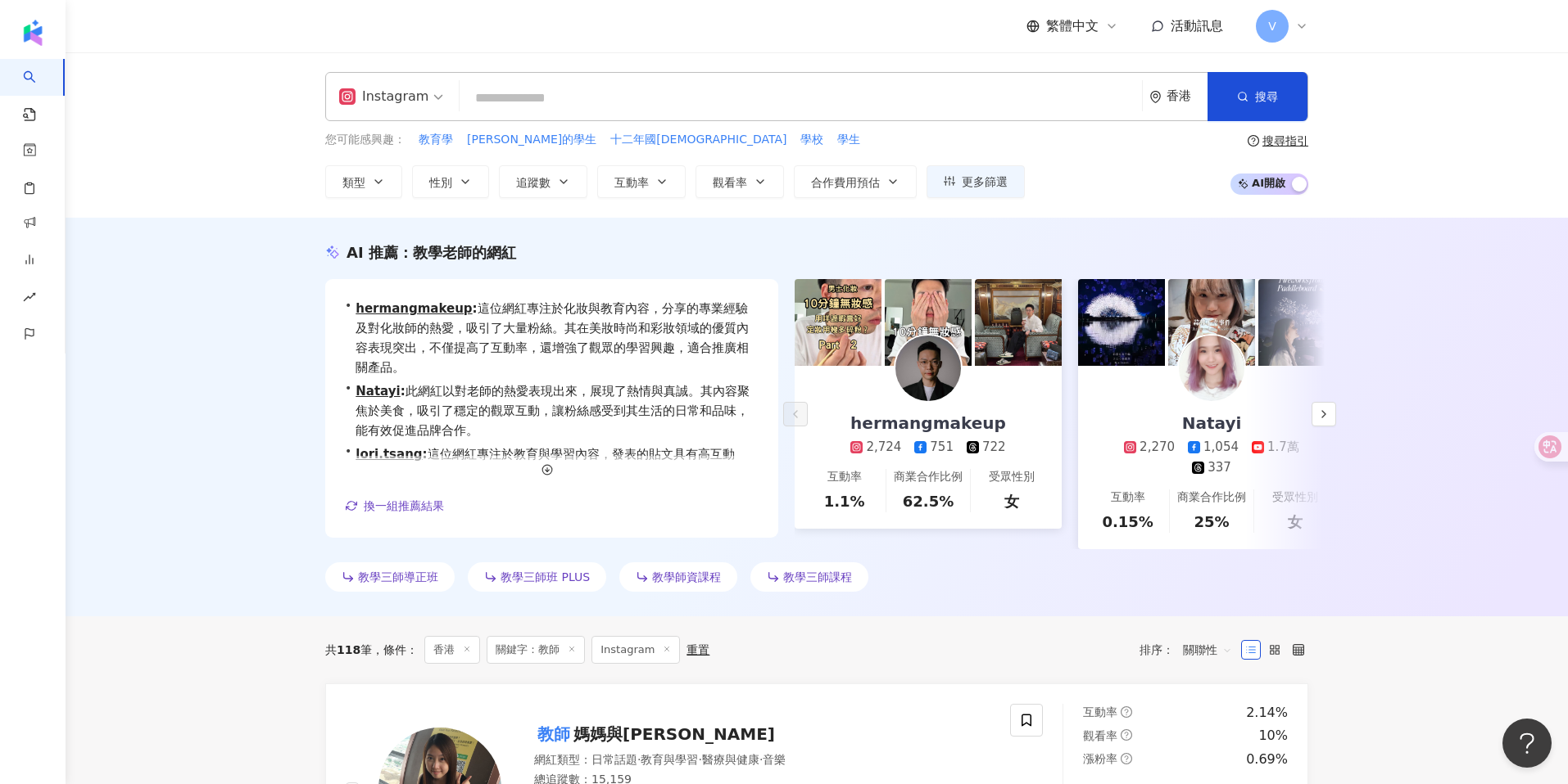
click at [548, 98] on input "search" at bounding box center [800, 98] width 669 height 31
click at [478, 103] on input "search" at bounding box center [800, 98] width 669 height 31
click at [497, 101] on input "search" at bounding box center [800, 98] width 669 height 31
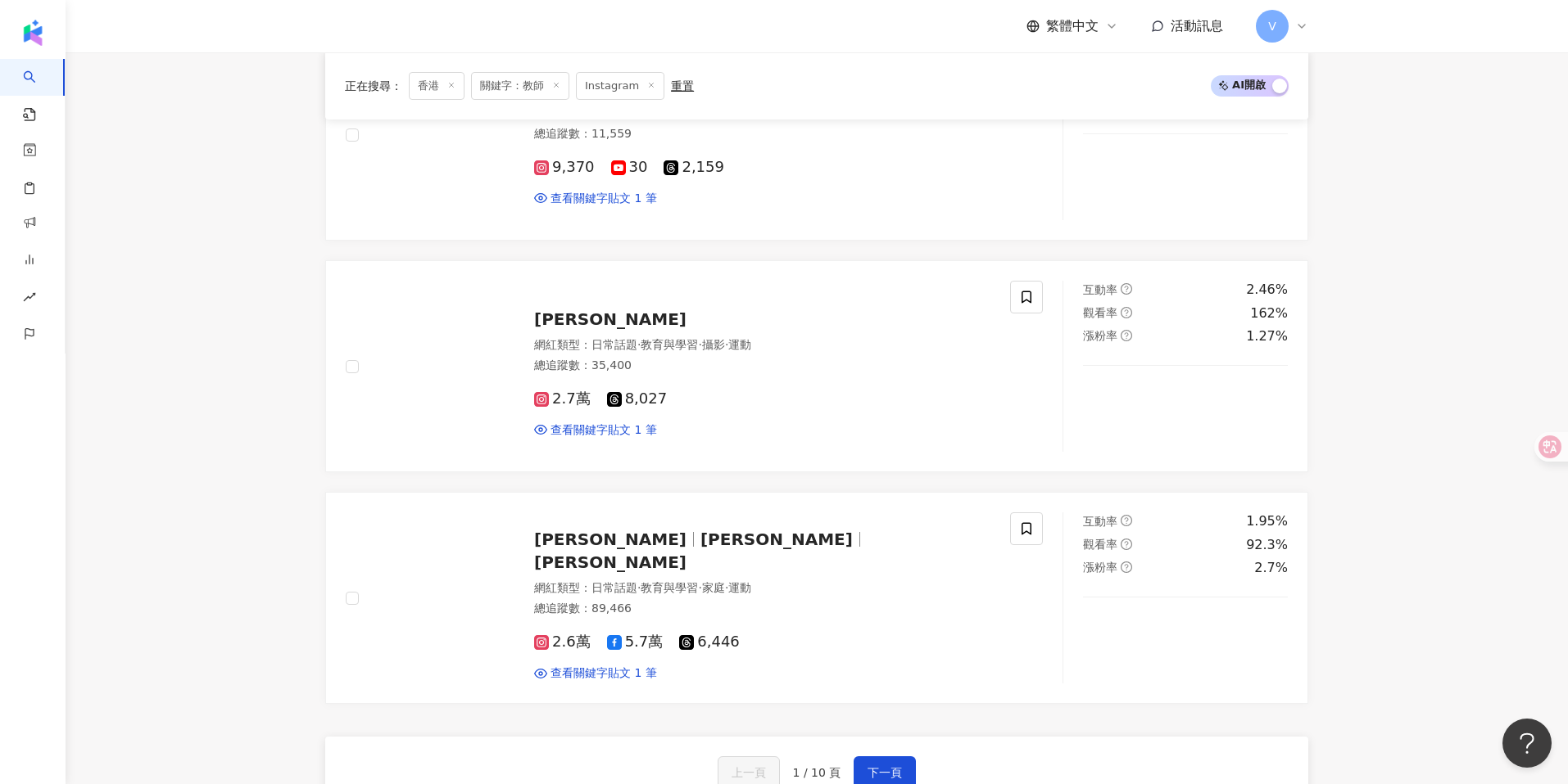
scroll to position [2931, 0]
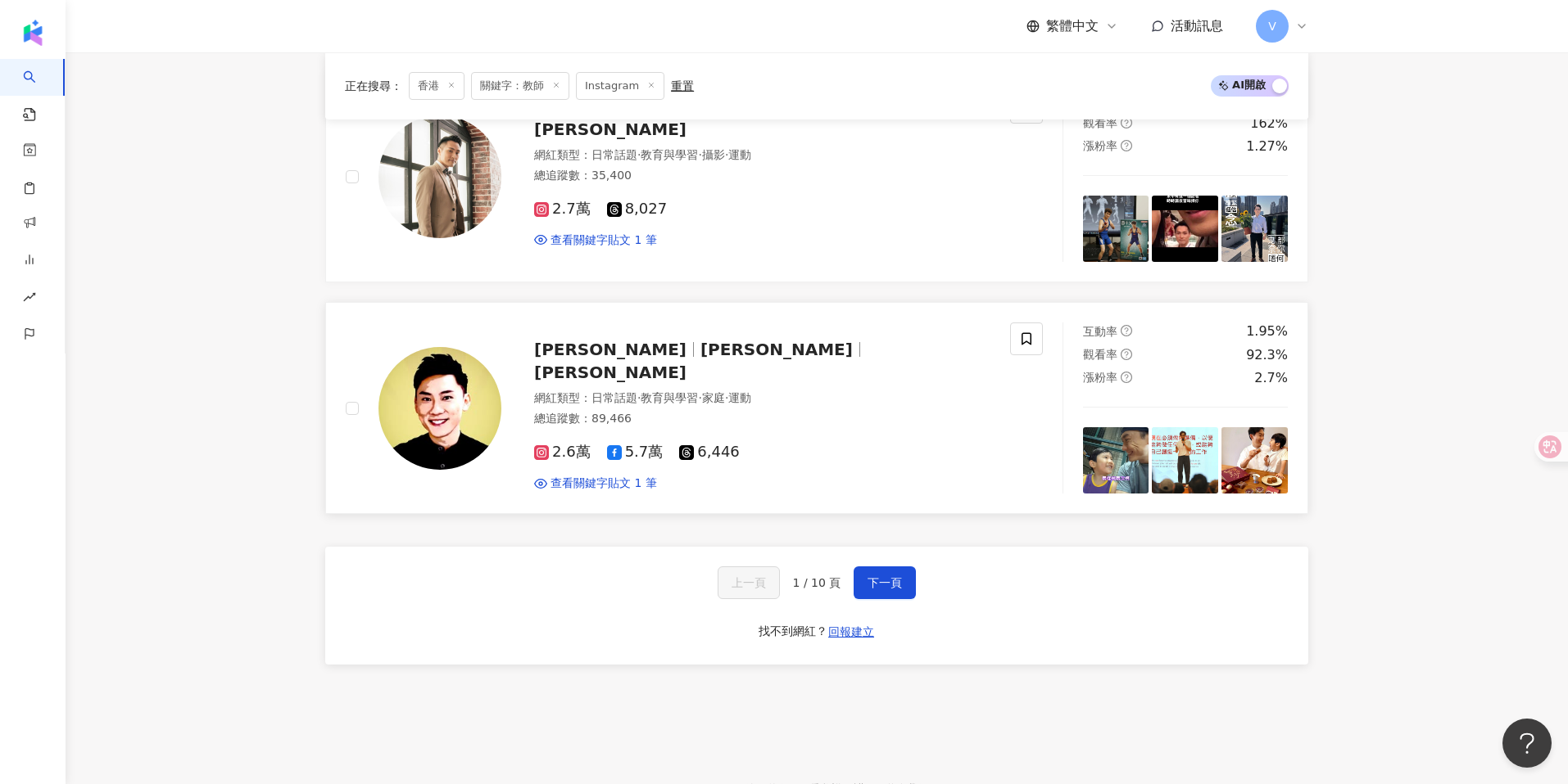
click at [701, 352] on span "林溥來" at bounding box center [777, 349] width 153 height 19
click at [869, 586] on button "下一頁" at bounding box center [885, 583] width 63 height 33
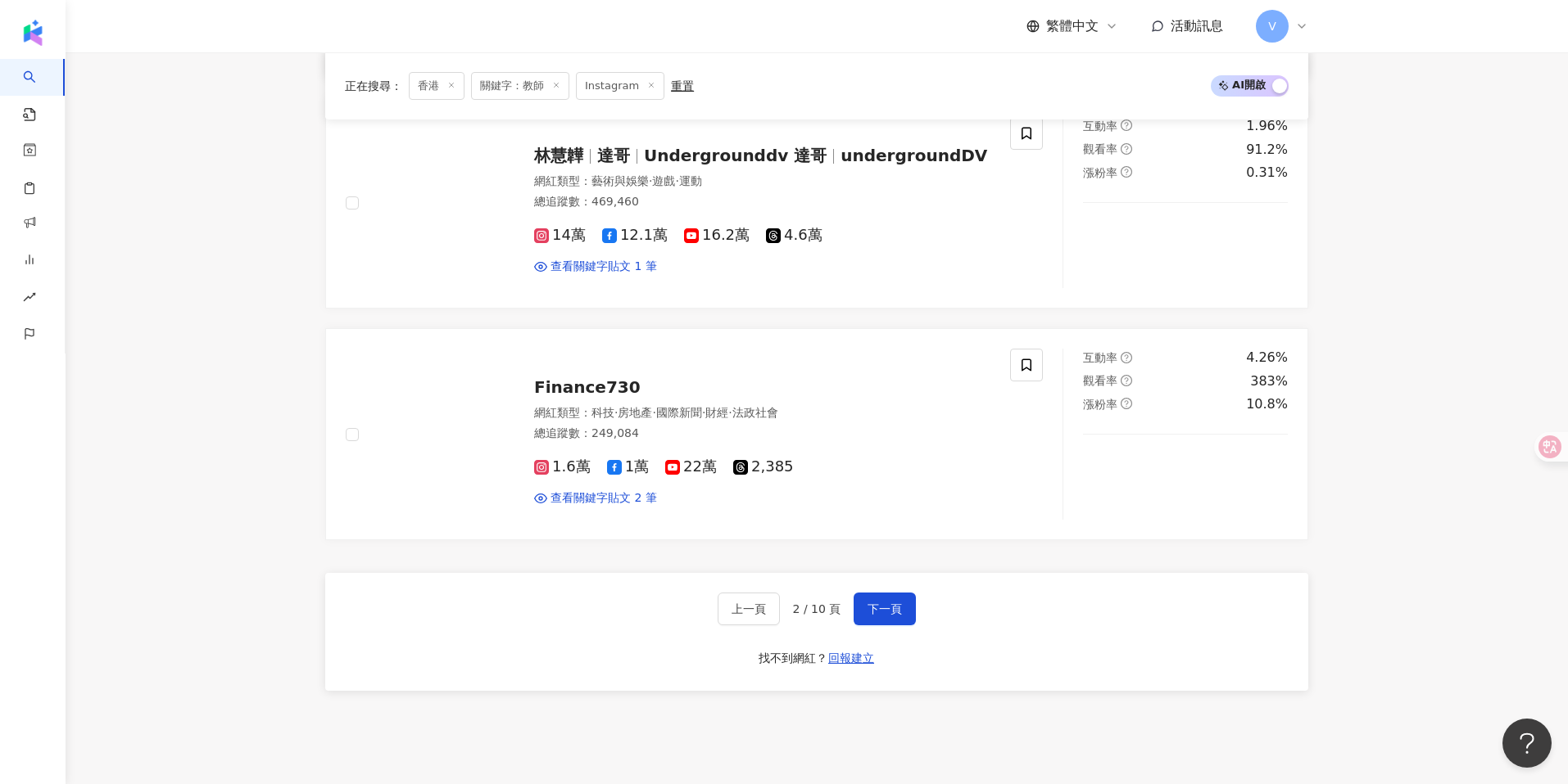
scroll to position [3038, 0]
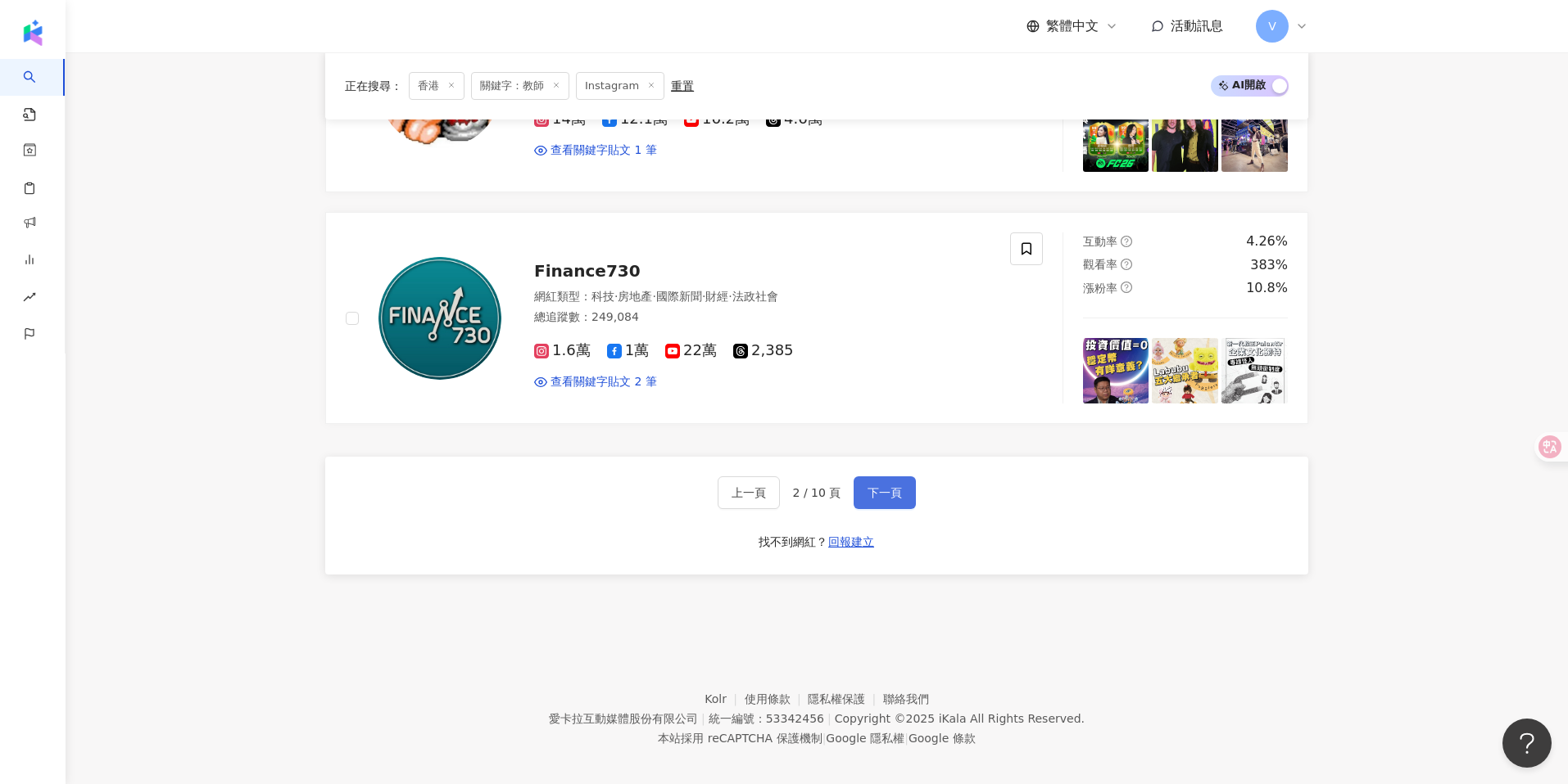
click at [892, 487] on span "下一頁" at bounding box center [884, 493] width 34 height 13
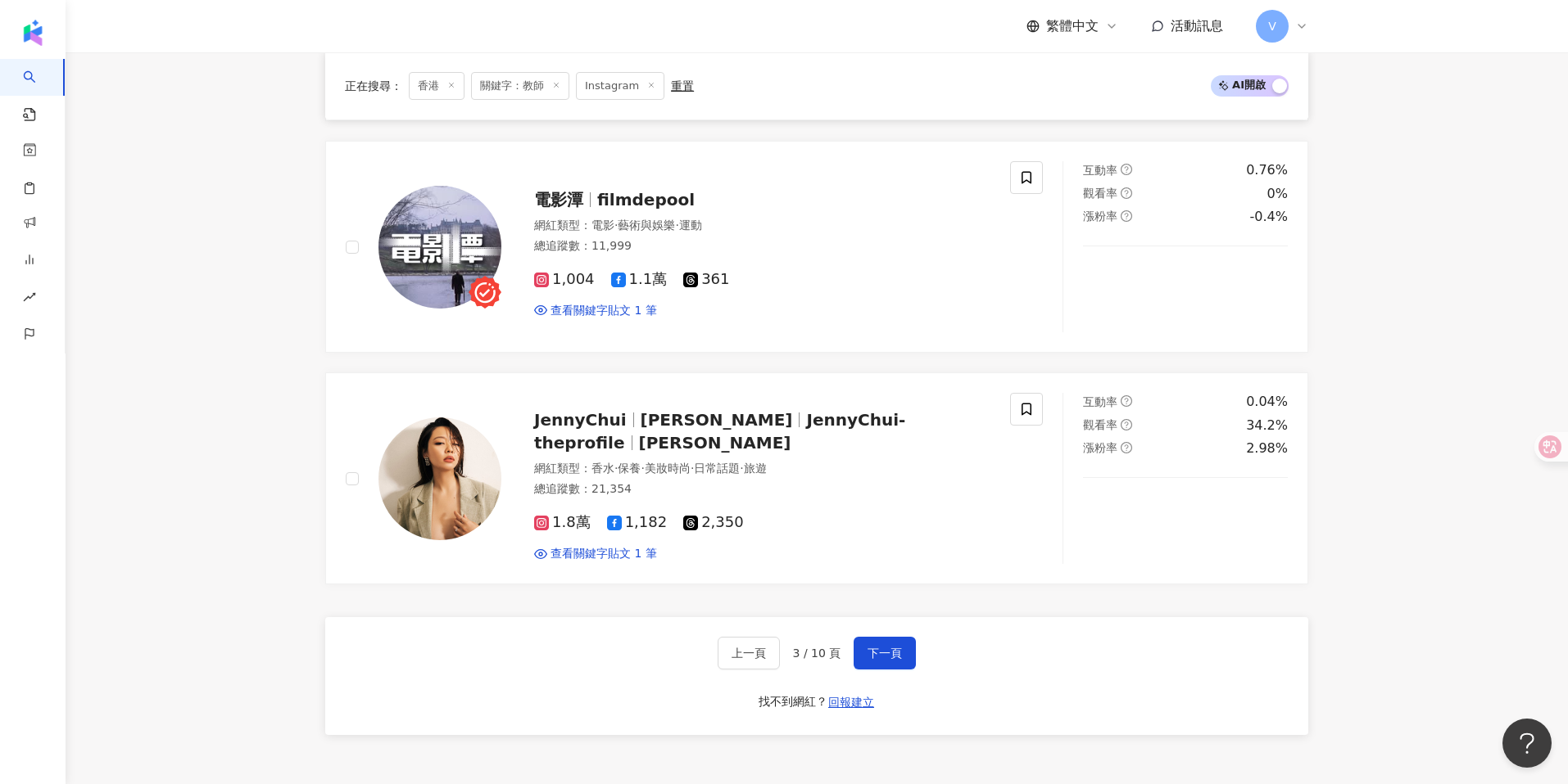
scroll to position [2923, 0]
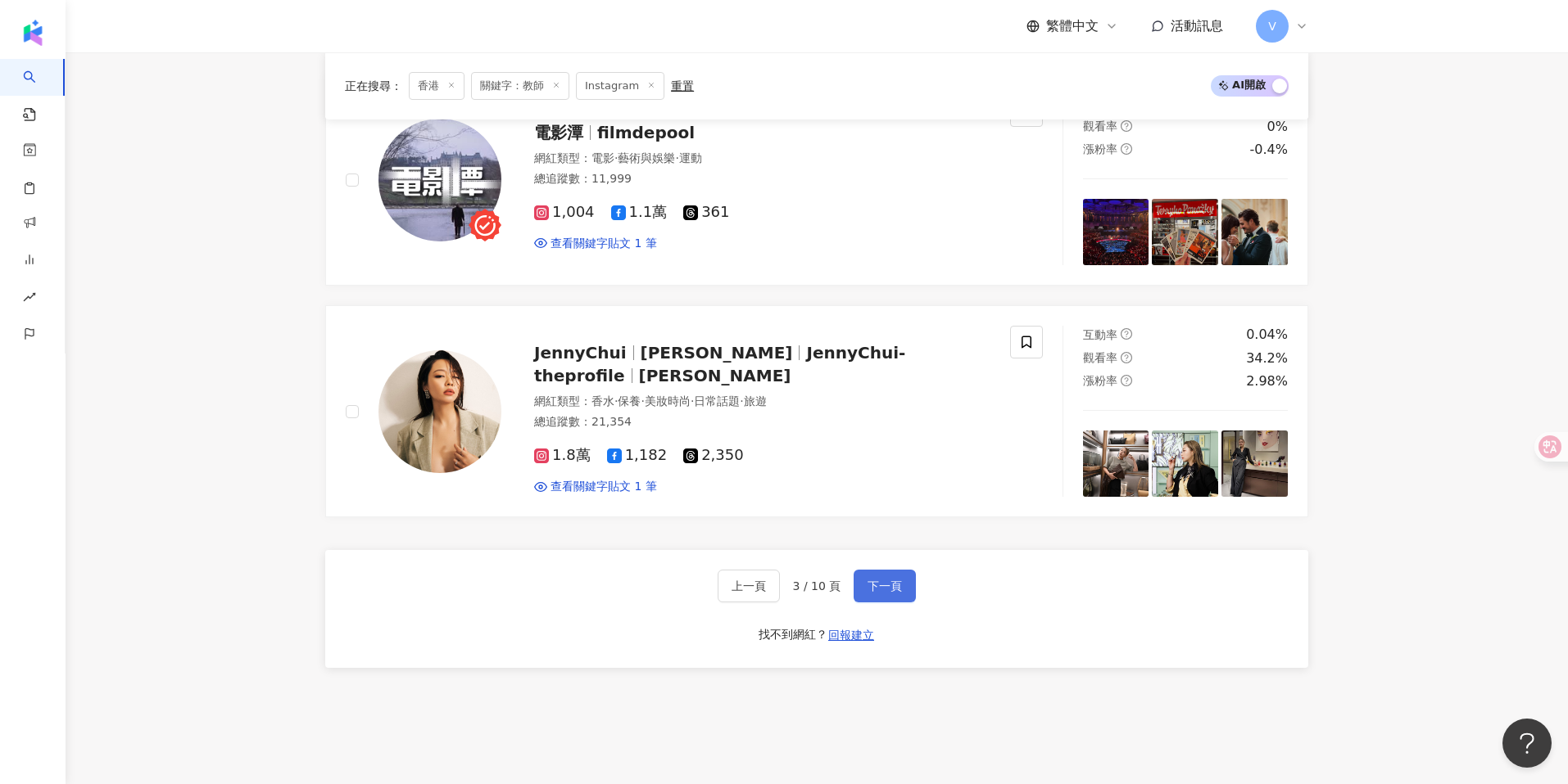
click at [877, 583] on span "下一頁" at bounding box center [884, 586] width 34 height 13
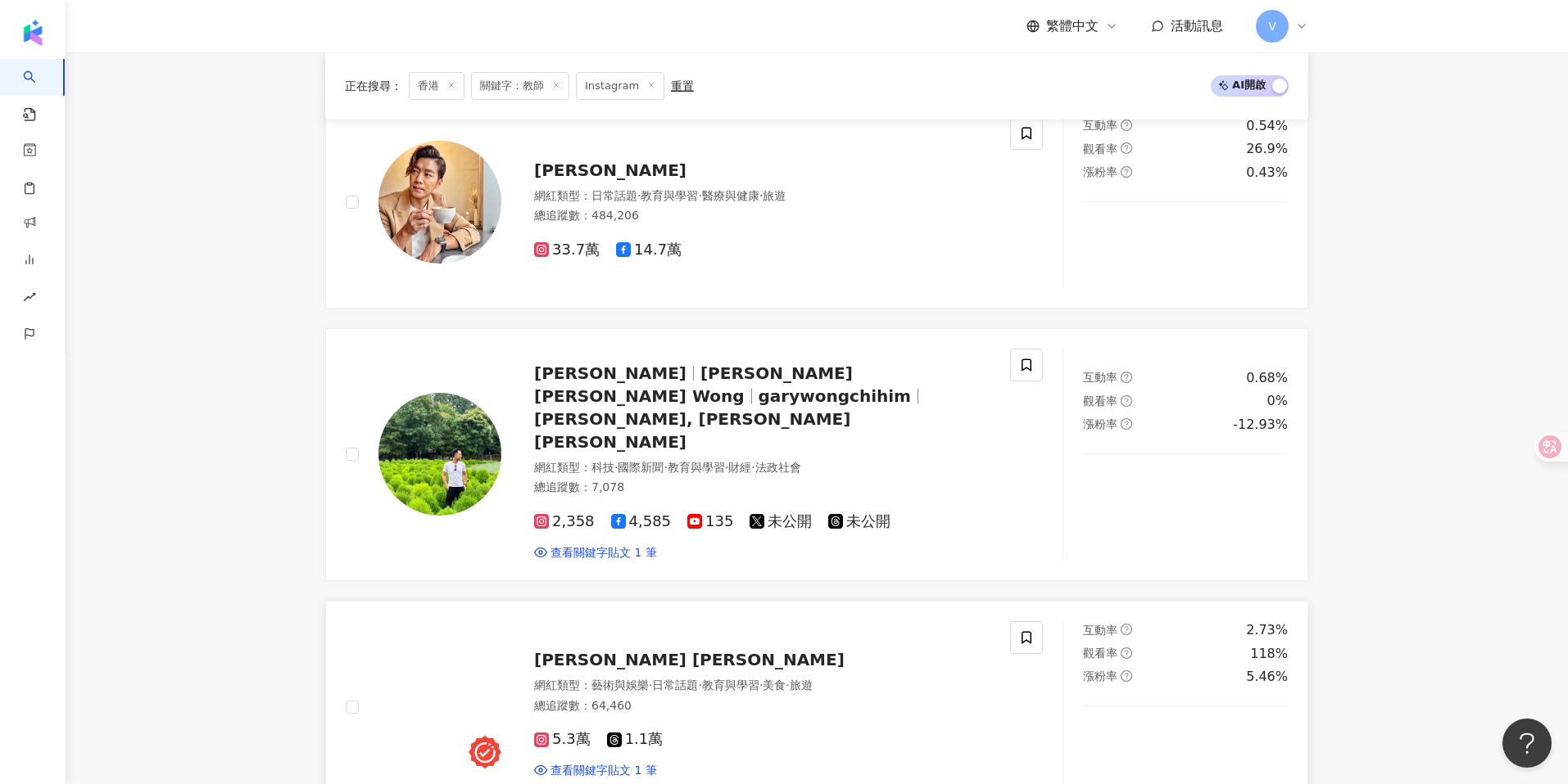
scroll to position [1201, 0]
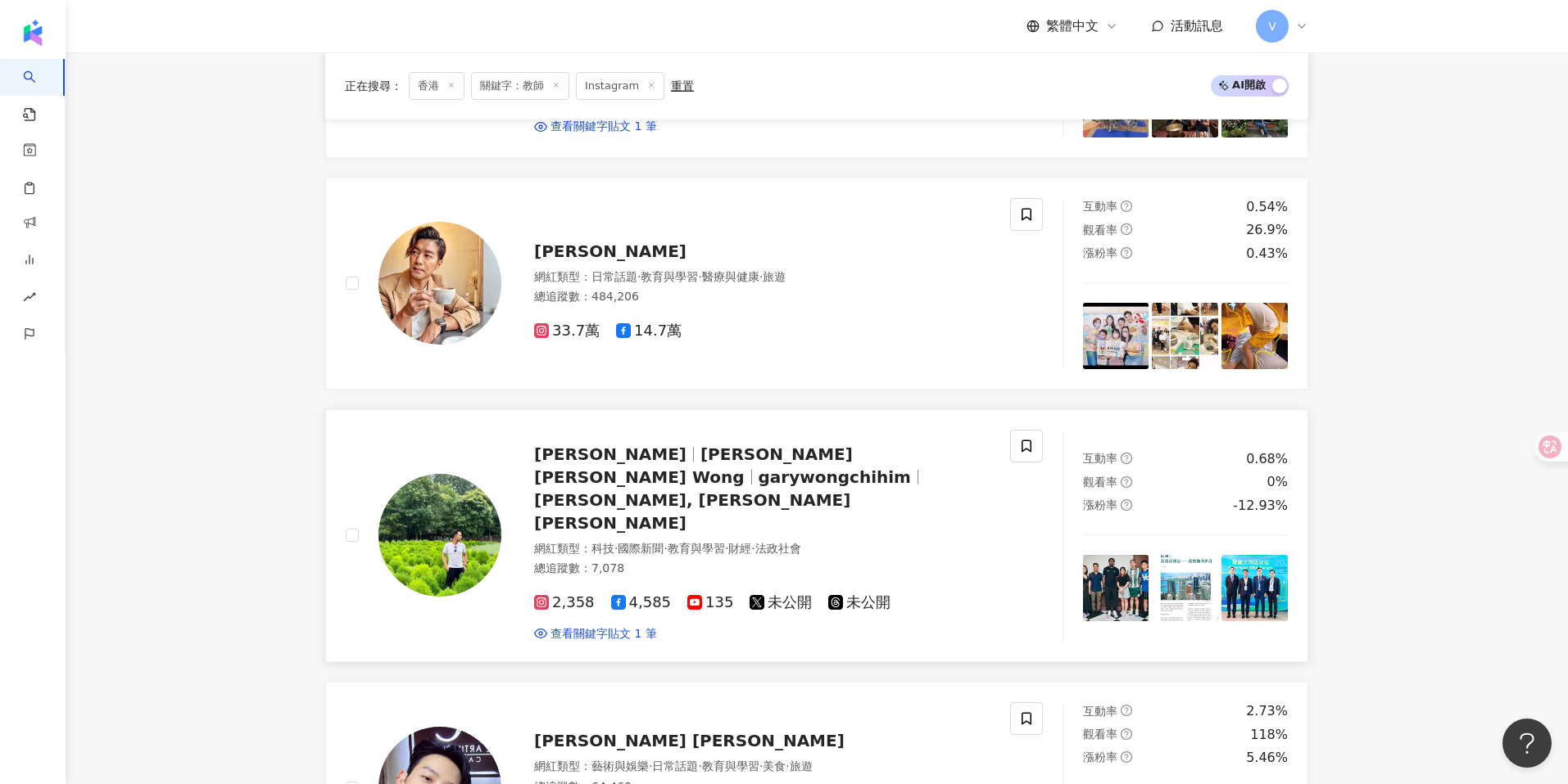
click at [663, 443] on div "黃梓謙 黃梓謙 Gary Wong garywongchihim Wong Chi-him, Gary 黃梓謙" at bounding box center [762, 489] width 457 height 92
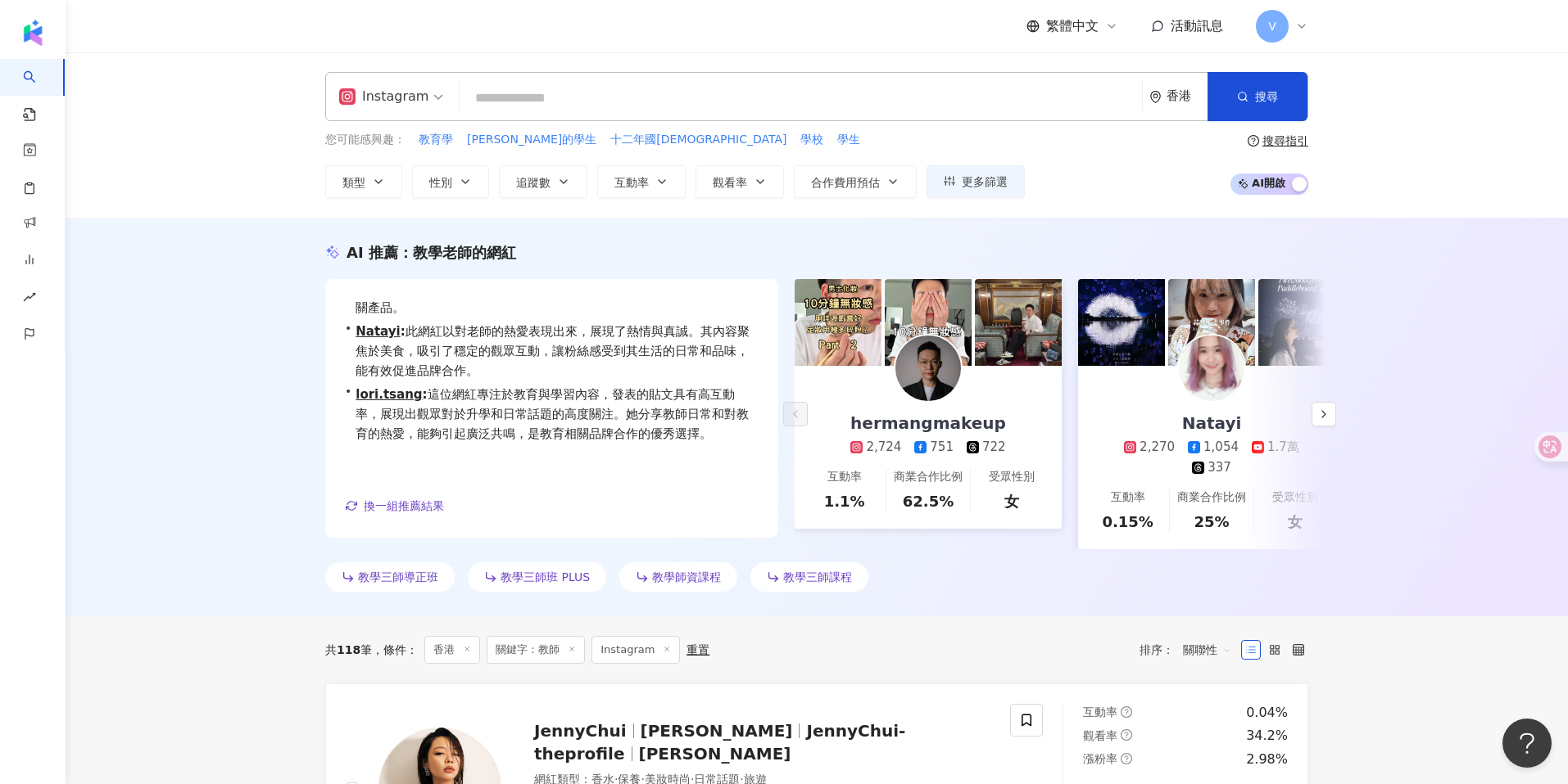
scroll to position [60, 0]
click at [562, 106] on input "search" at bounding box center [800, 98] width 669 height 31
click at [547, 571] on span "教學三師班 PLUS" at bounding box center [545, 577] width 89 height 13
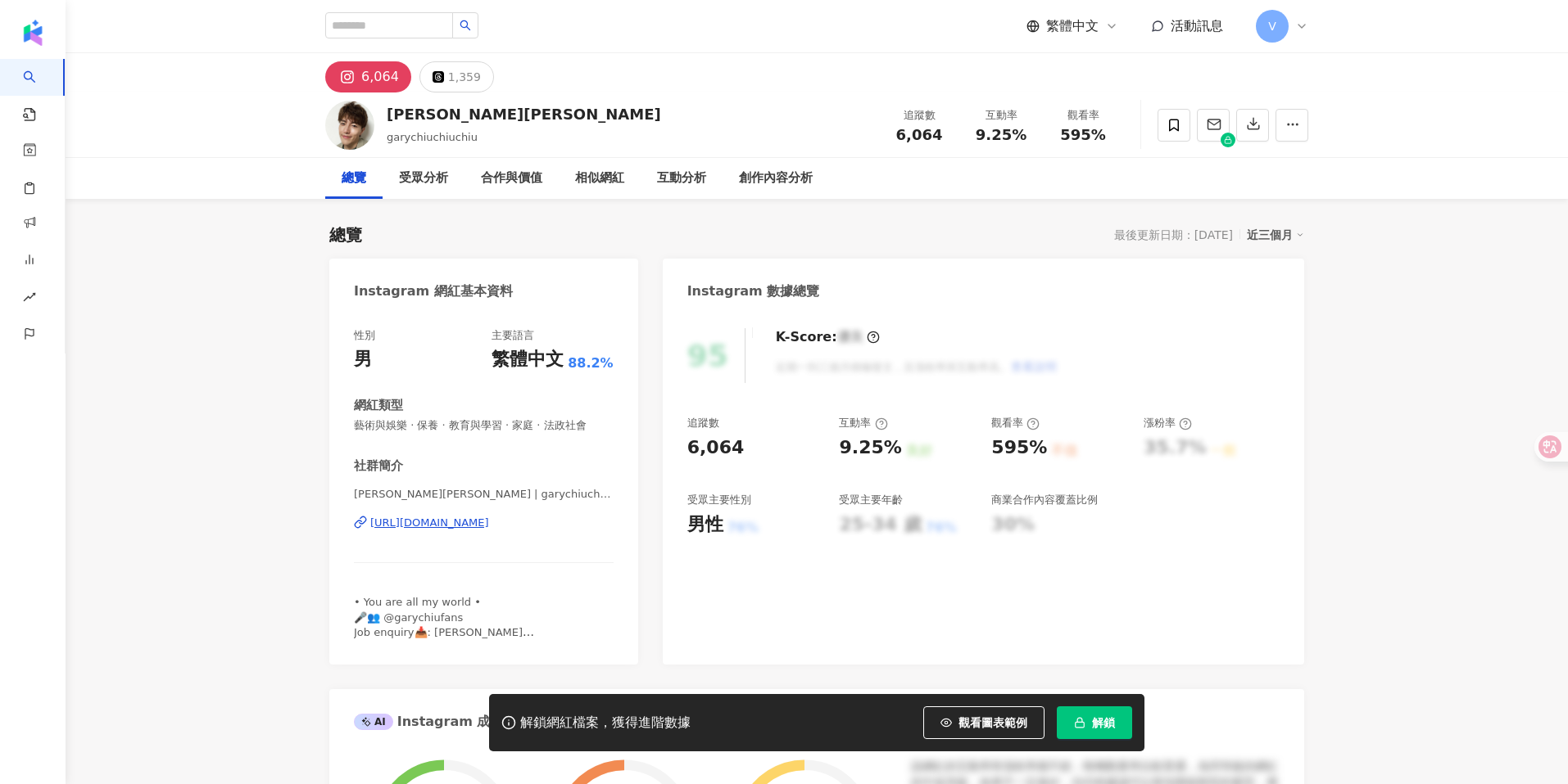
click at [472, 527] on div "https://www.instagram.com/garychiuchiuchiu/" at bounding box center [429, 524] width 119 height 15
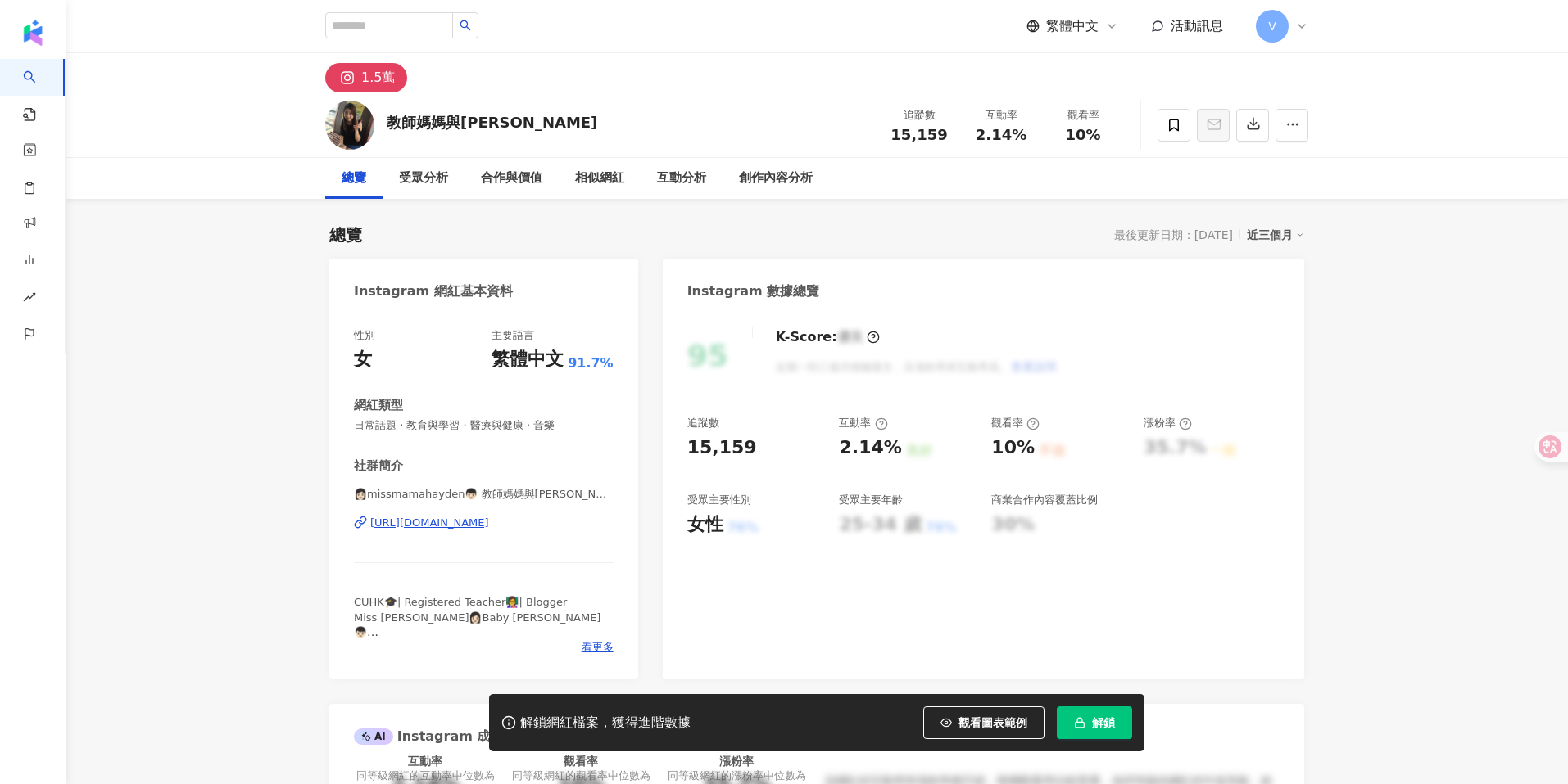
click at [489, 517] on div "https://www.instagram.com/missmamahayden/" at bounding box center [429, 524] width 119 height 15
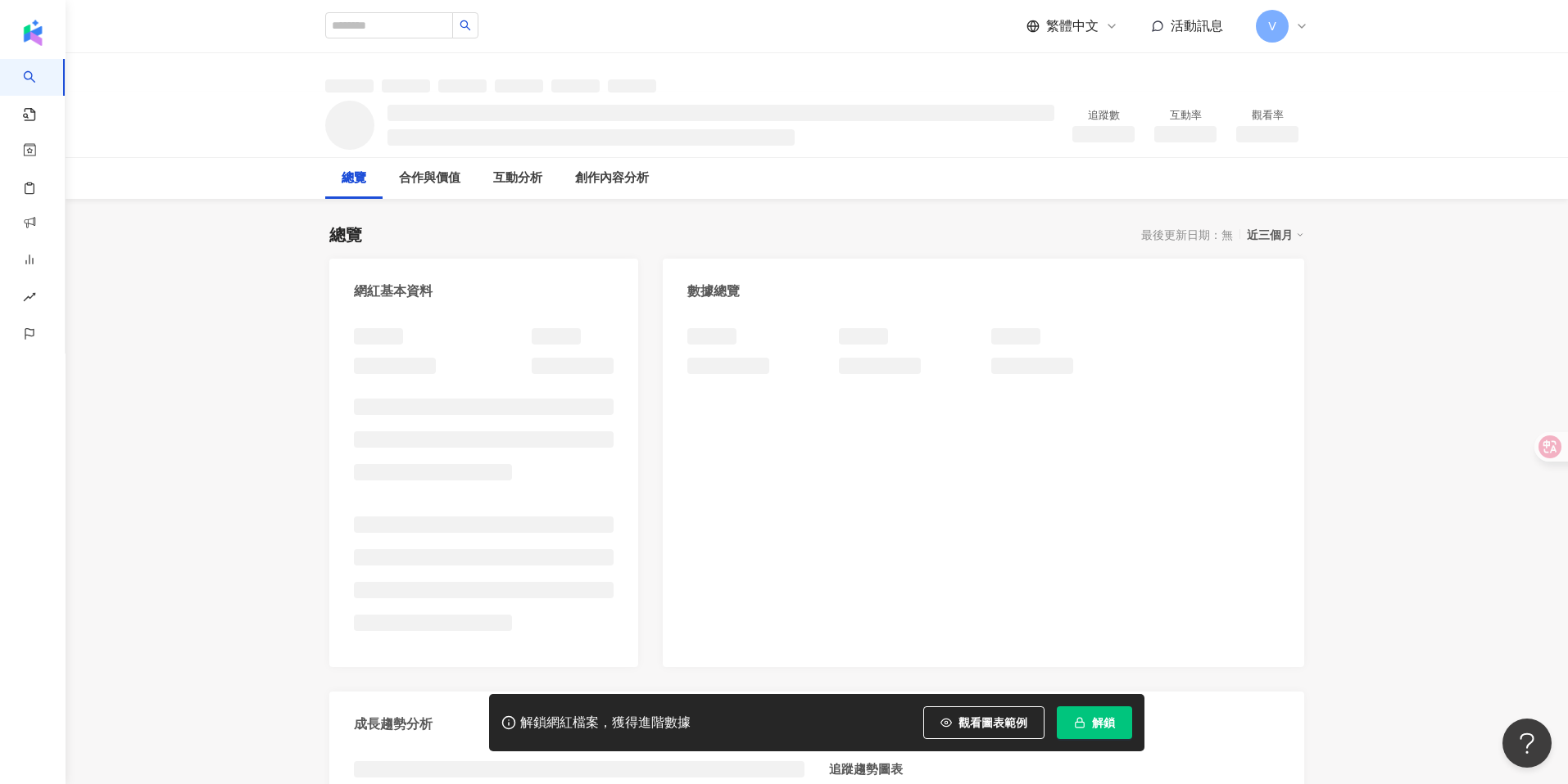
scroll to position [3, 0]
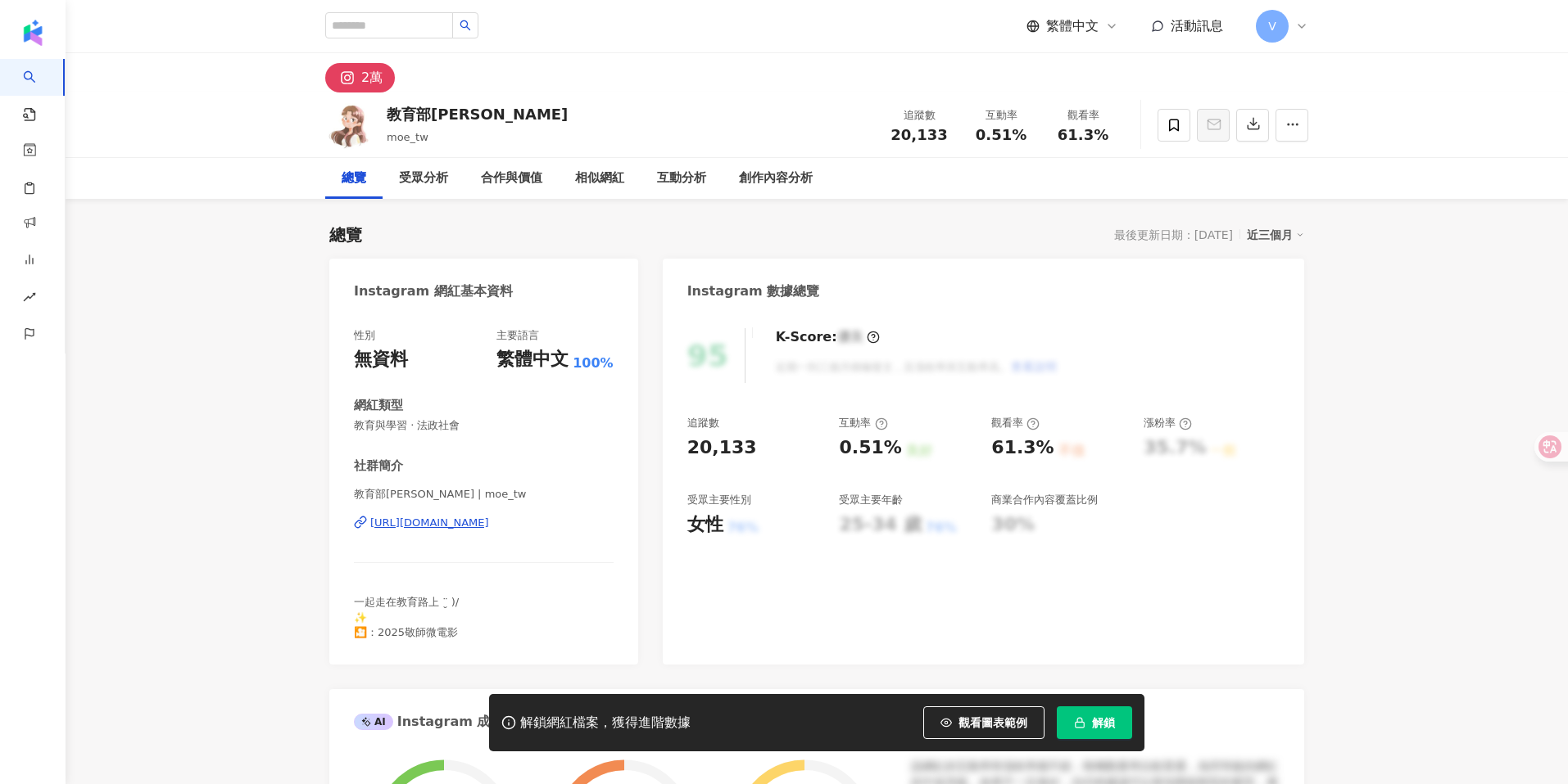
click at [473, 522] on div "[URL][DOMAIN_NAME]" at bounding box center [429, 524] width 119 height 15
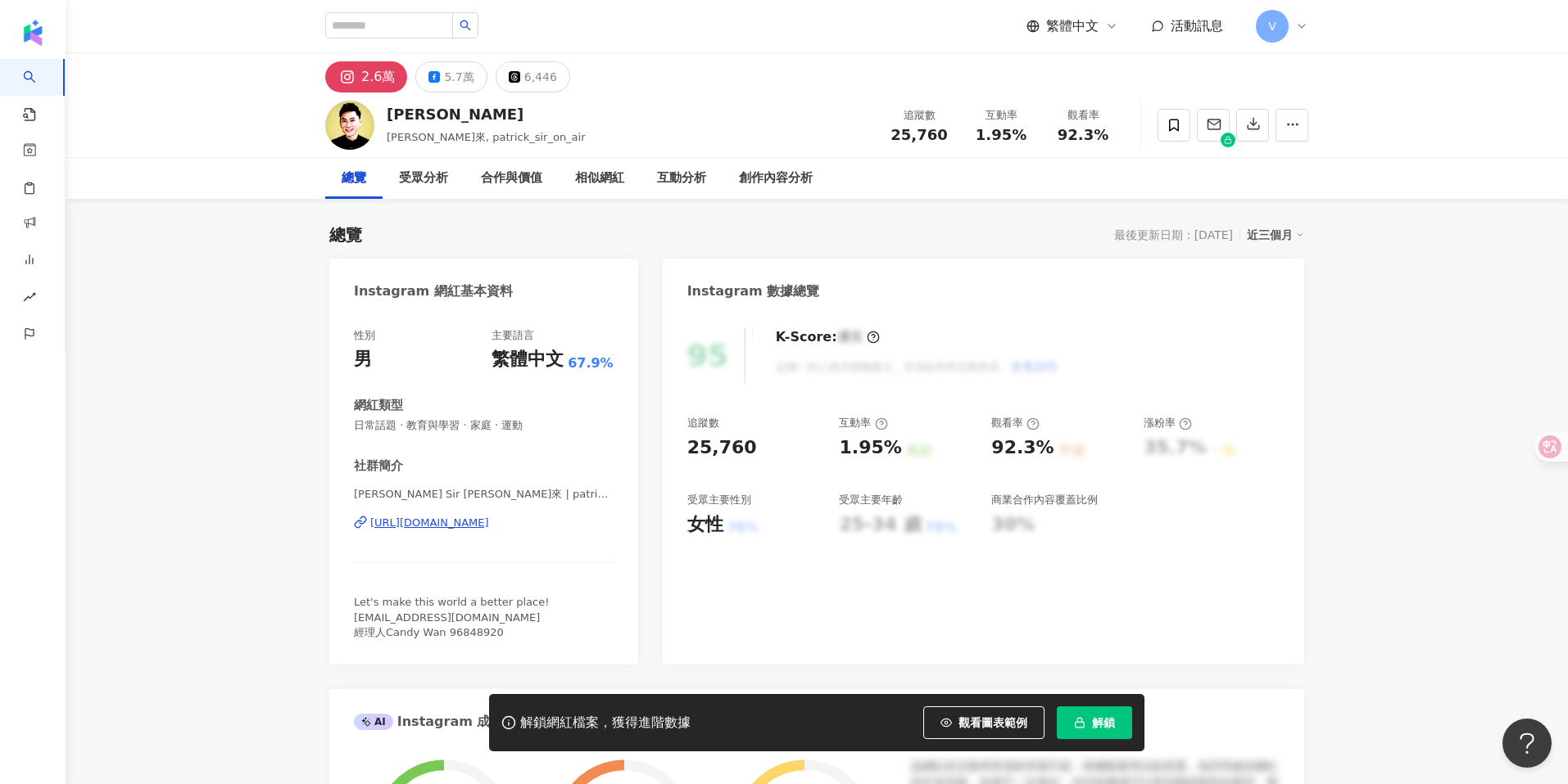
click at [489, 529] on div "https://www.instagram.com/patrick_sir_on_air/" at bounding box center [429, 524] width 119 height 15
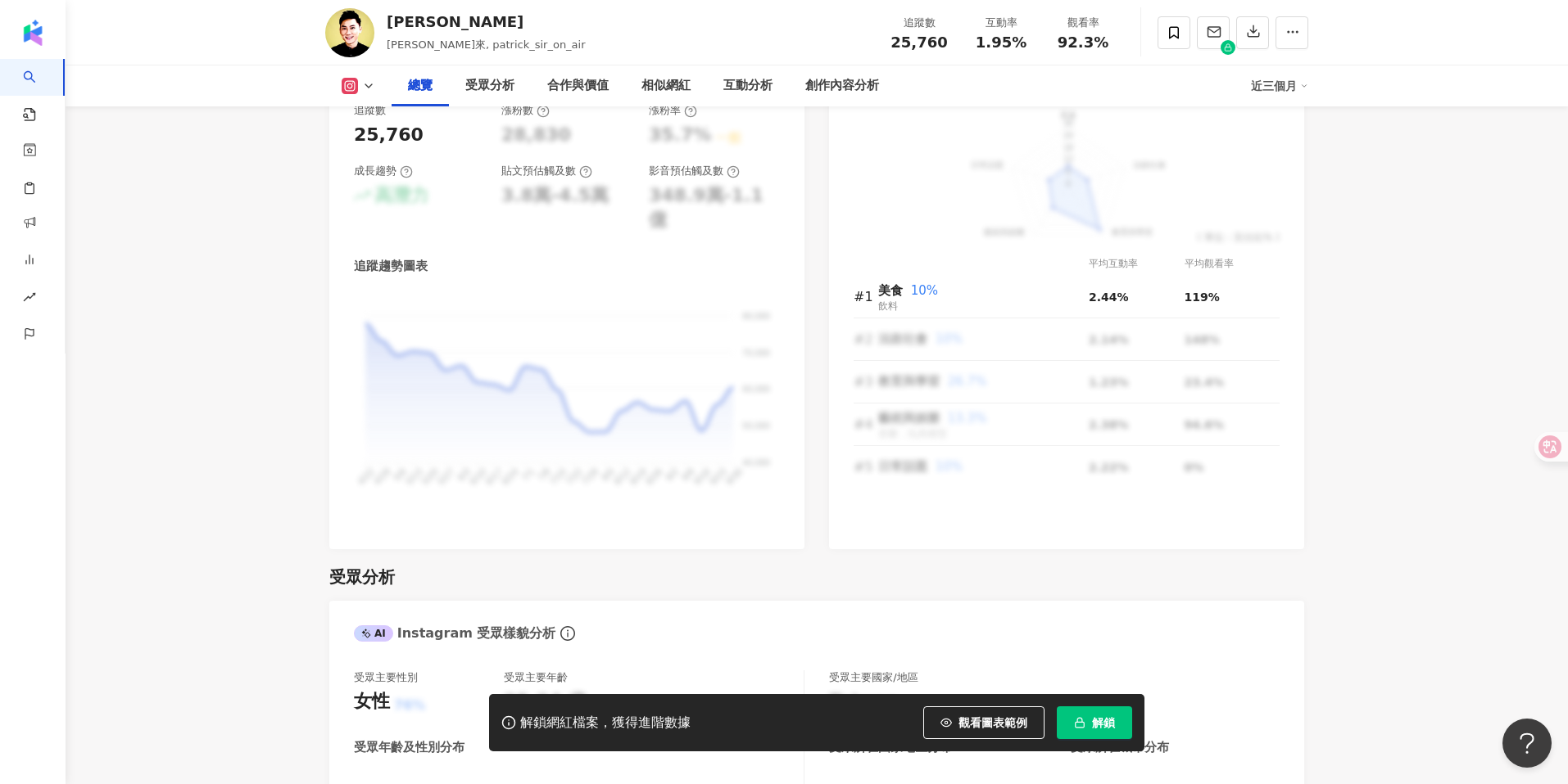
scroll to position [1005, 0]
